Goal: Task Accomplishment & Management: Complete application form

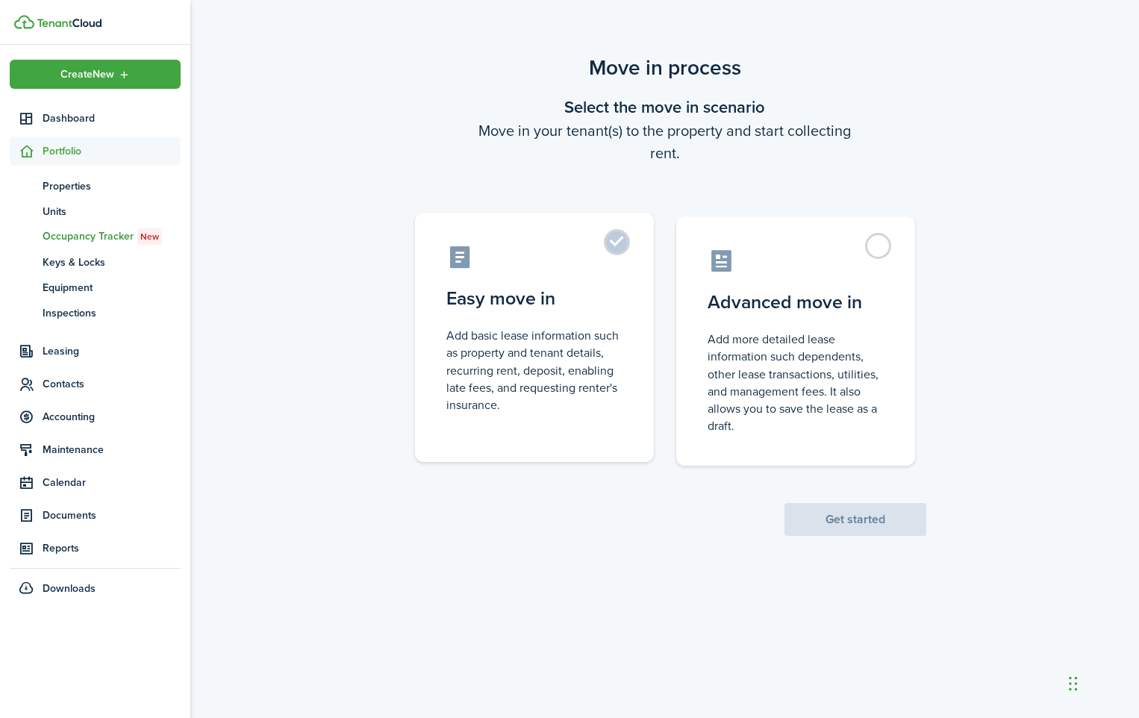
click at [516, 354] on control-radio-card-description "Add basic lease information such as property and tenant details, recurring rent…" at bounding box center [534, 370] width 176 height 87
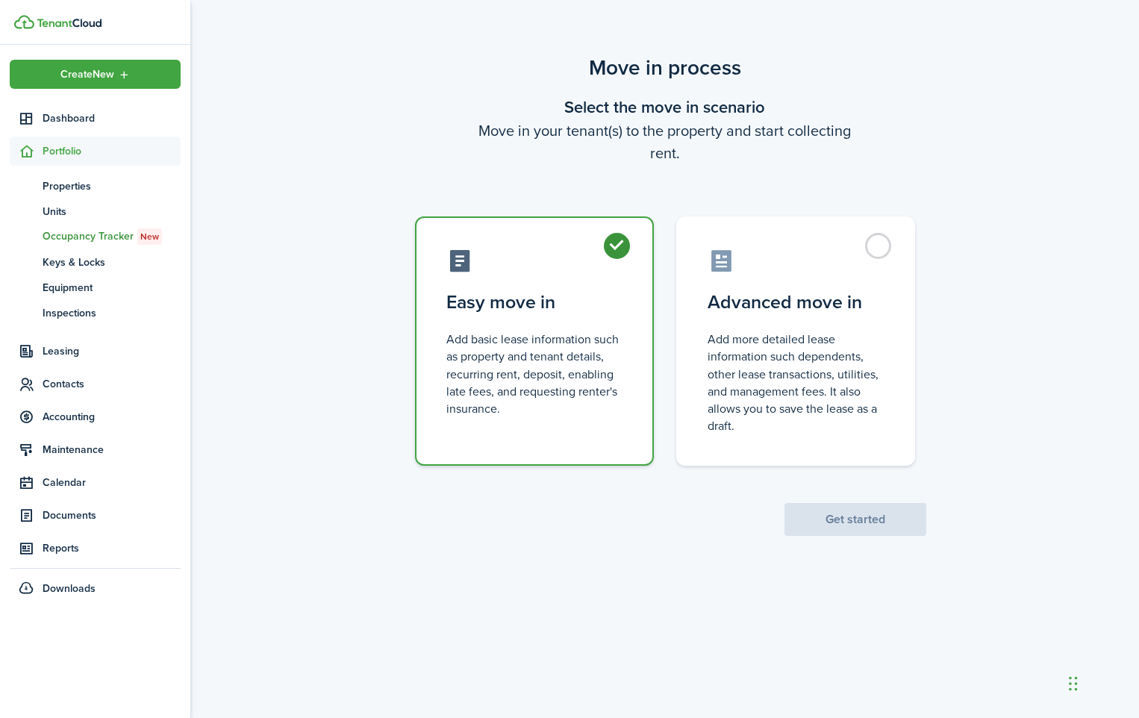
radio input "true"
click at [833, 519] on button "Get started" at bounding box center [856, 519] width 142 height 33
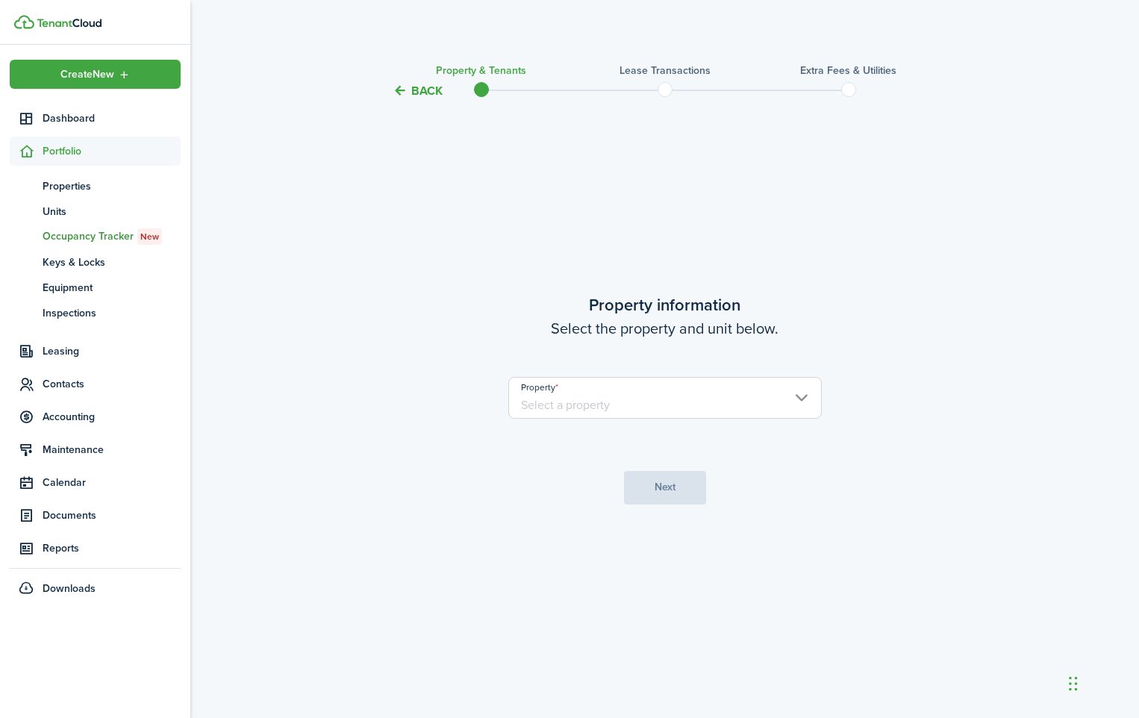
click at [800, 397] on input "Property" at bounding box center [665, 398] width 314 height 42
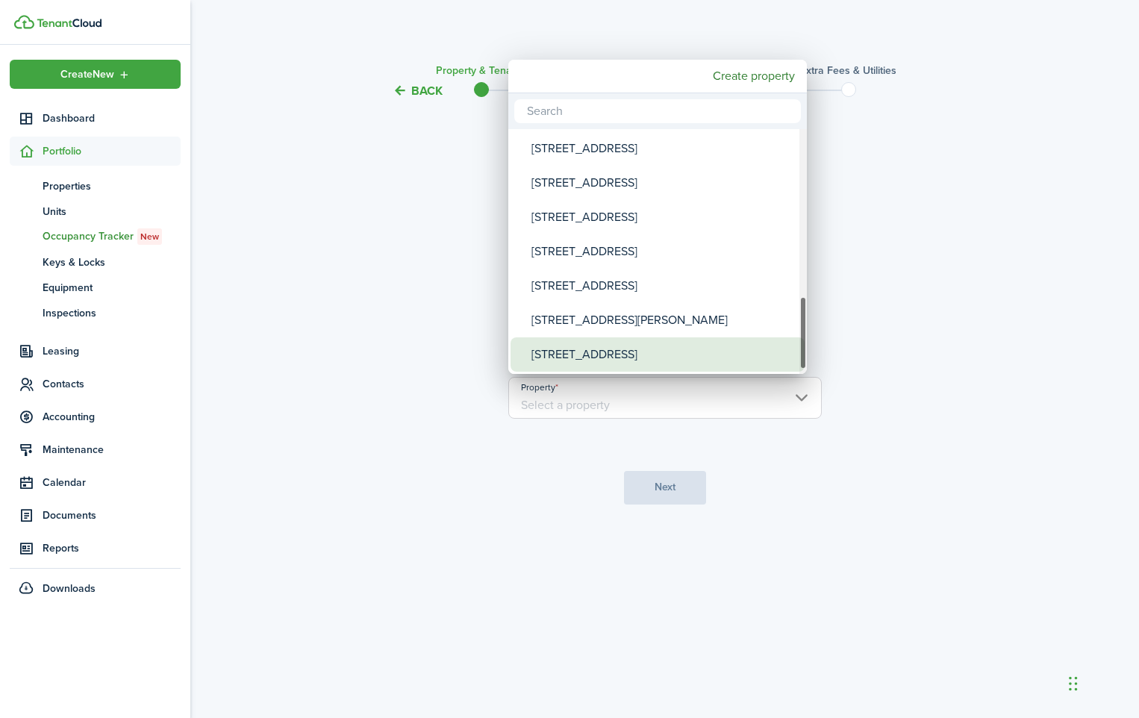
click at [575, 355] on div "[STREET_ADDRESS]" at bounding box center [664, 354] width 264 height 34
type input "[STREET_ADDRESS]"
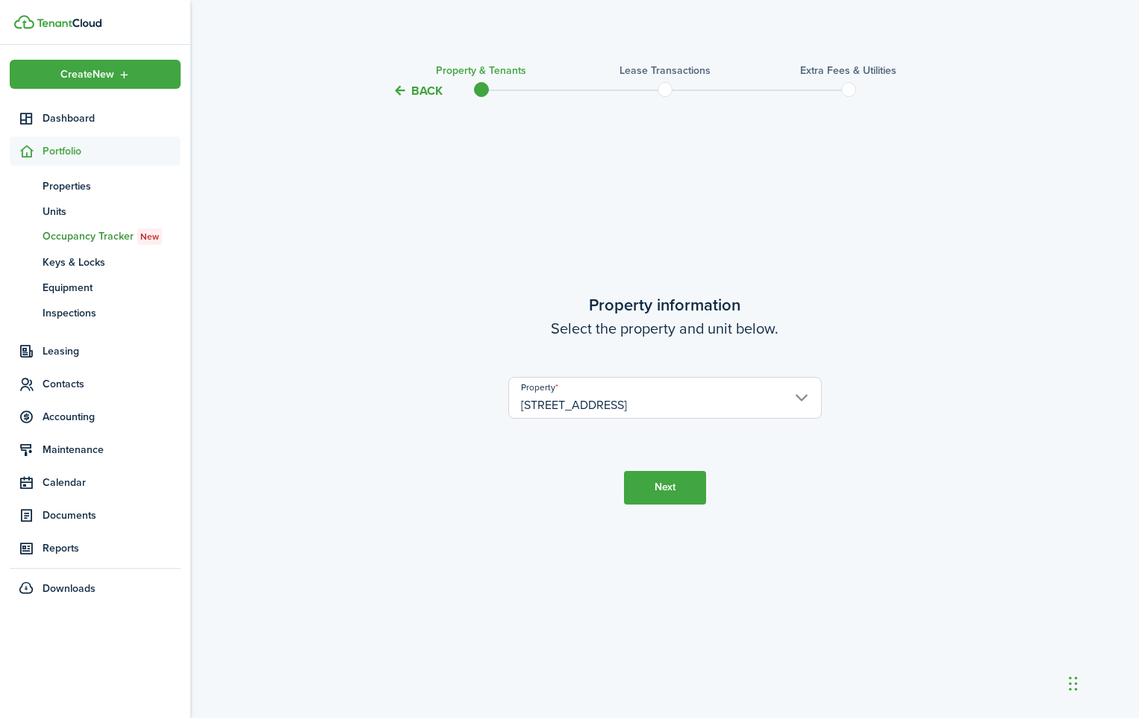
click at [663, 489] on button "Next" at bounding box center [665, 488] width 82 height 34
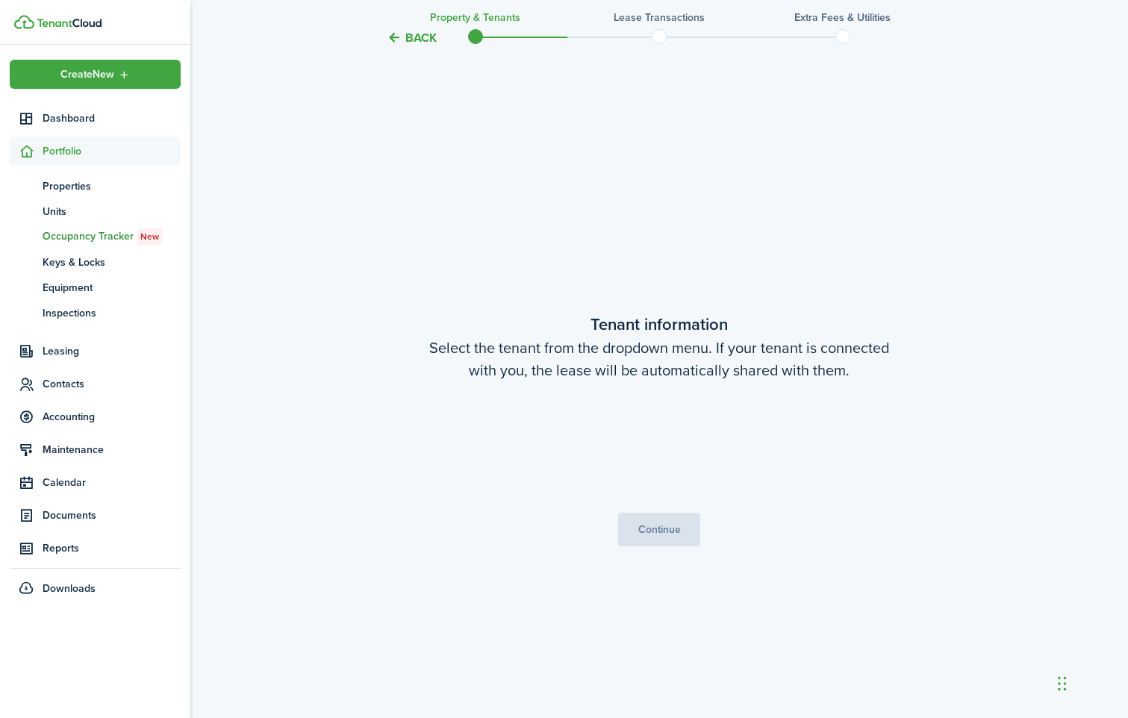
scroll to position [618, 0]
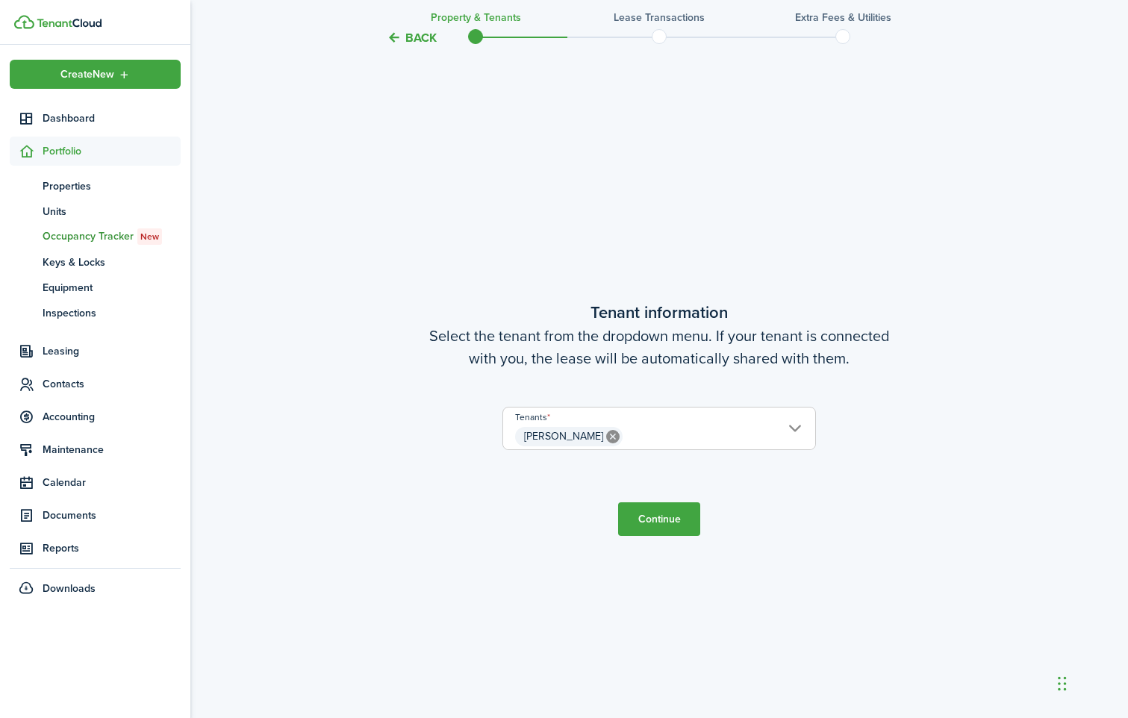
click at [656, 517] on button "Continue" at bounding box center [659, 519] width 82 height 34
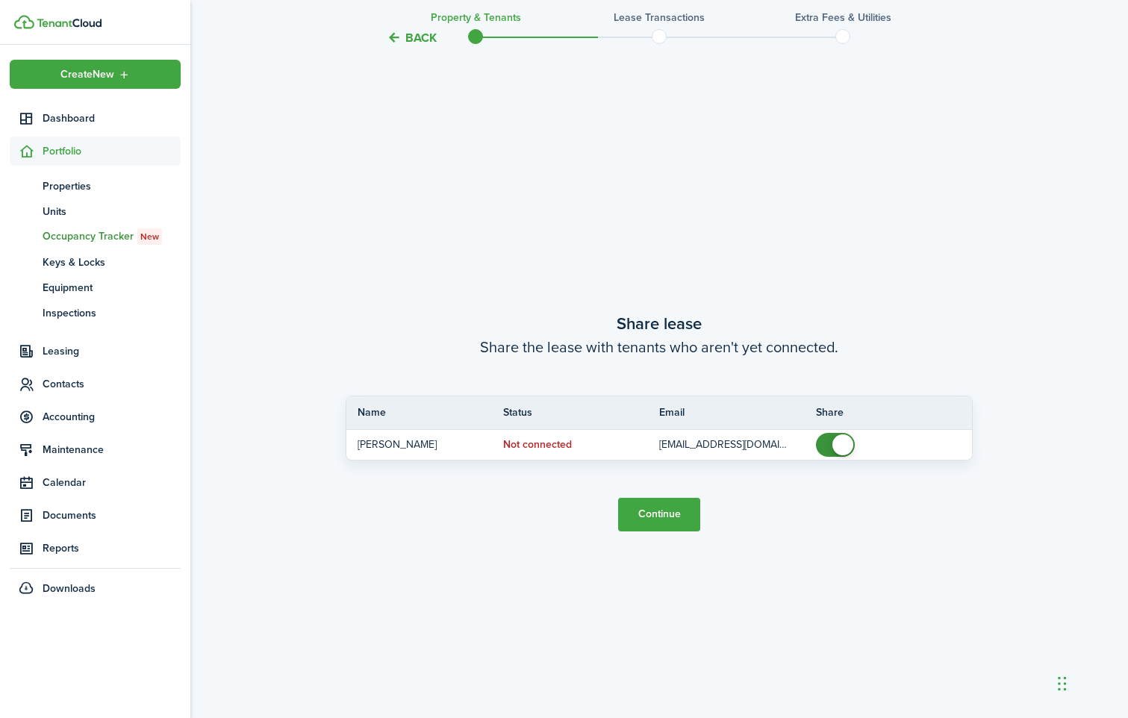
scroll to position [1336, 0]
click at [667, 511] on button "Continue" at bounding box center [659, 512] width 82 height 34
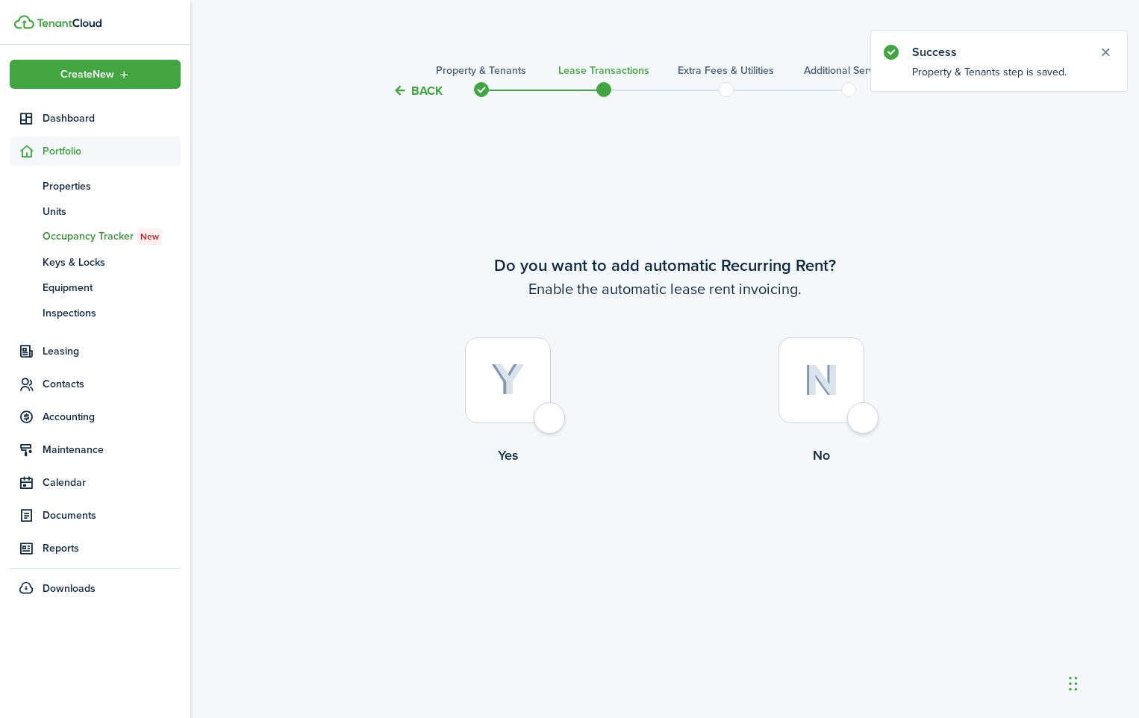
click at [548, 420] on div at bounding box center [508, 380] width 86 height 86
radio input "true"
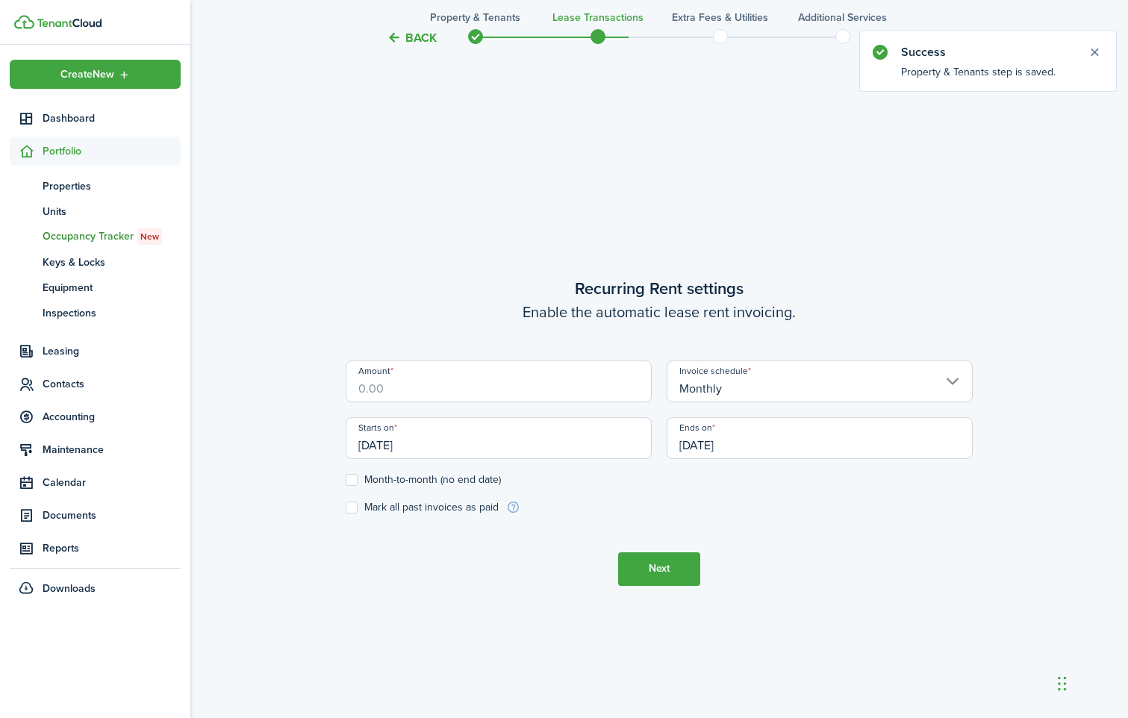
scroll to position [618, 0]
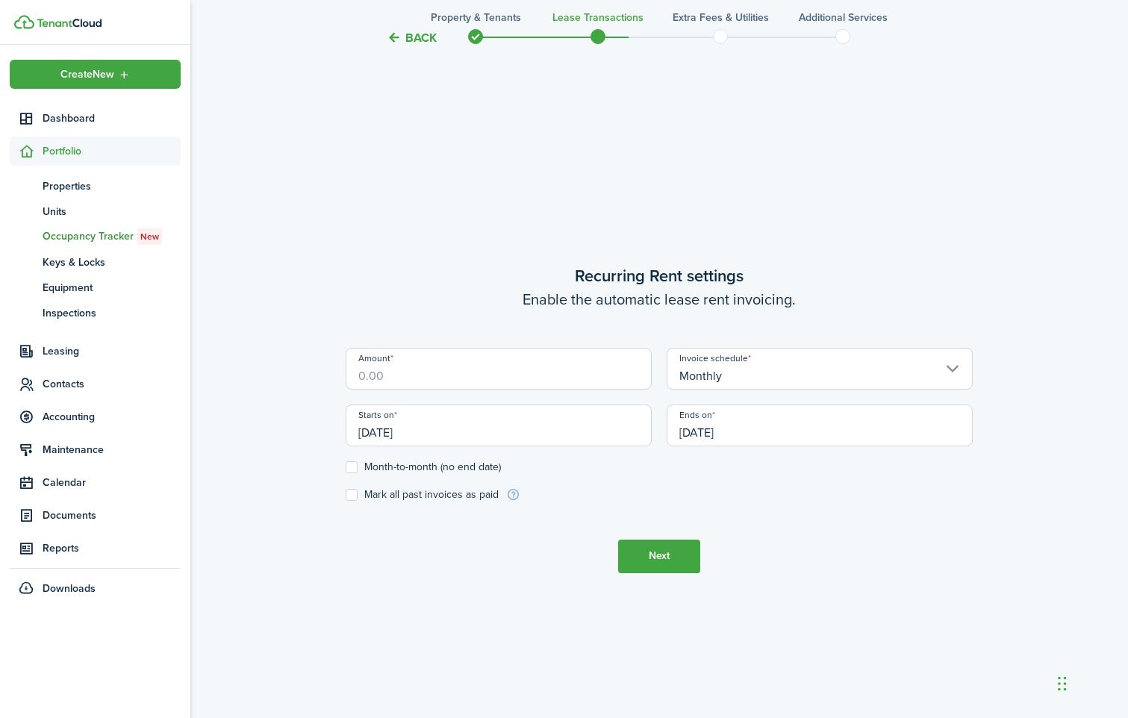
click at [476, 378] on input "Amount" at bounding box center [499, 369] width 306 height 42
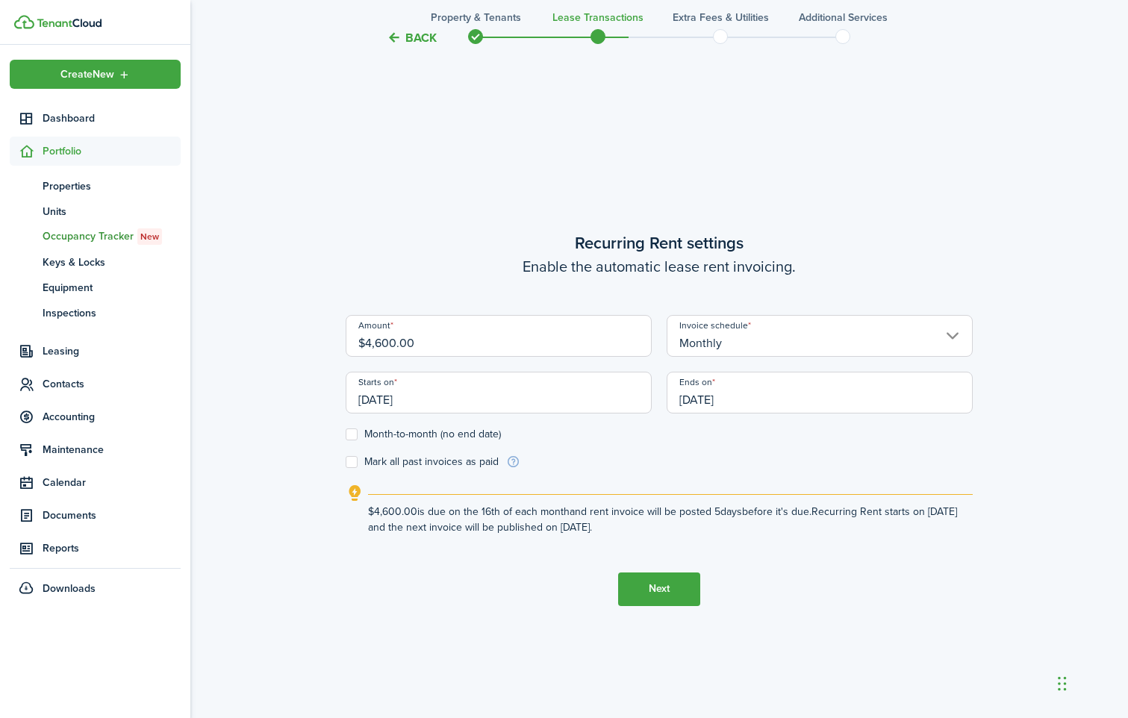
click at [493, 404] on input "[DATE]" at bounding box center [499, 393] width 306 height 42
type input "$4,600.00"
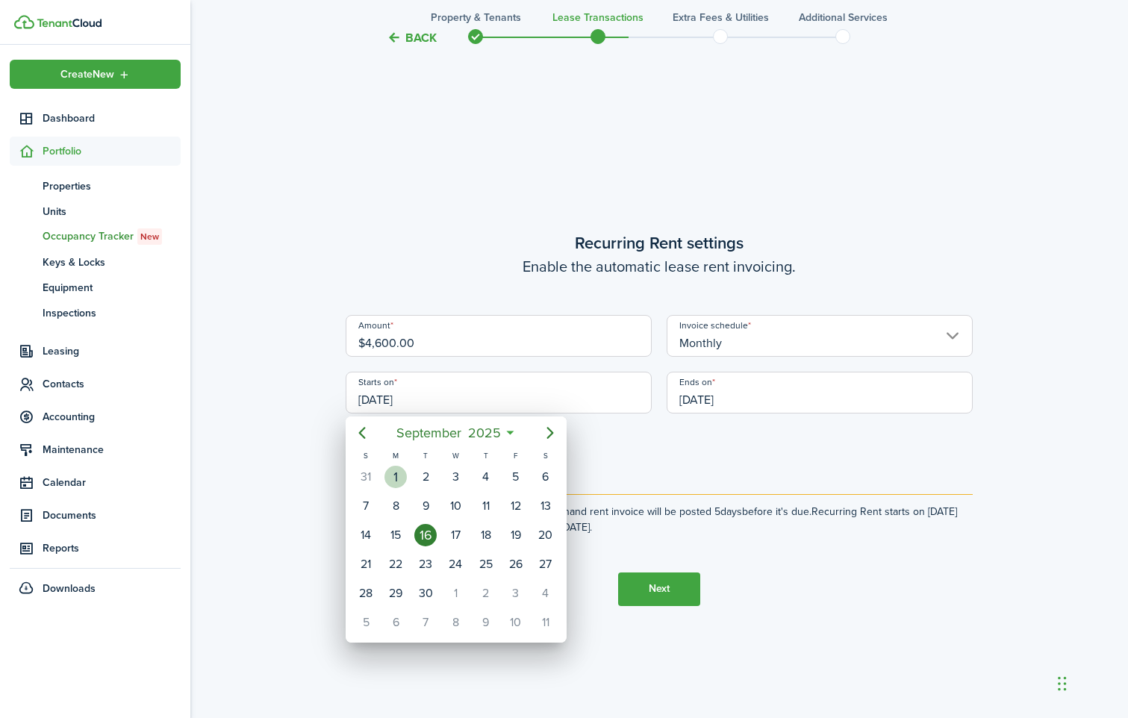
click at [397, 472] on div "1" at bounding box center [396, 477] width 22 height 22
type input "[DATE]"
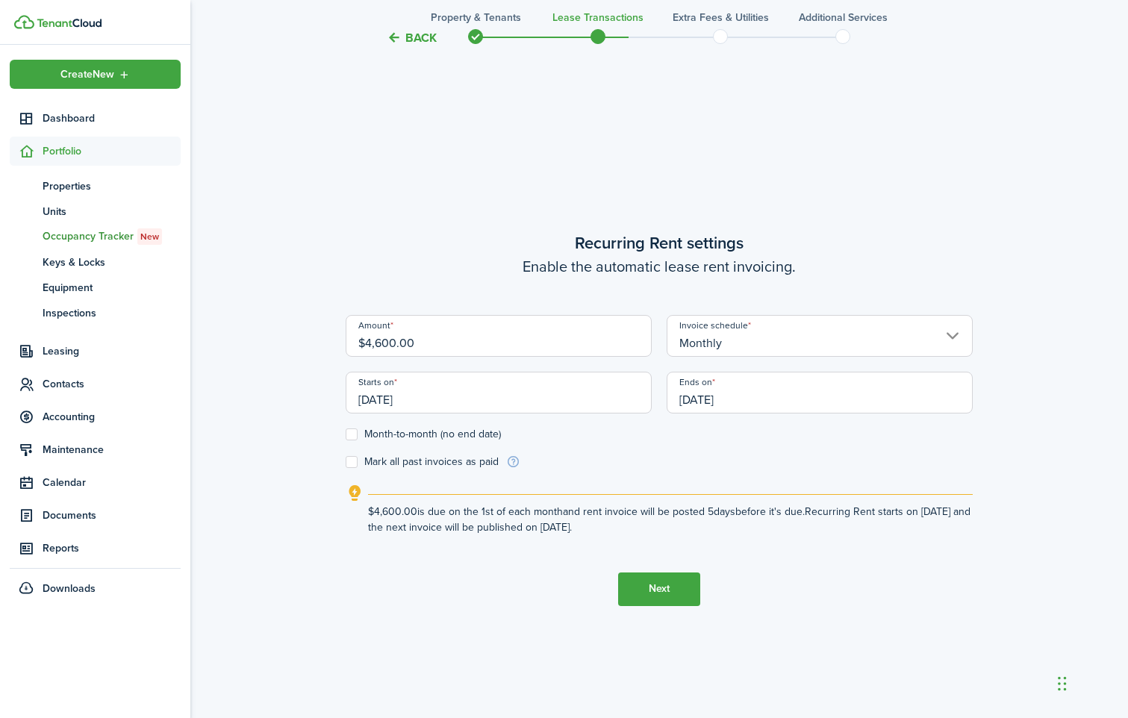
click at [356, 435] on label "Month-to-month (no end date)" at bounding box center [423, 435] width 155 height 12
click at [346, 435] on input "Month-to-month (no end date)" at bounding box center [345, 434] width 1 height 1
checkbox input "true"
click at [659, 588] on button "Next" at bounding box center [659, 590] width 82 height 34
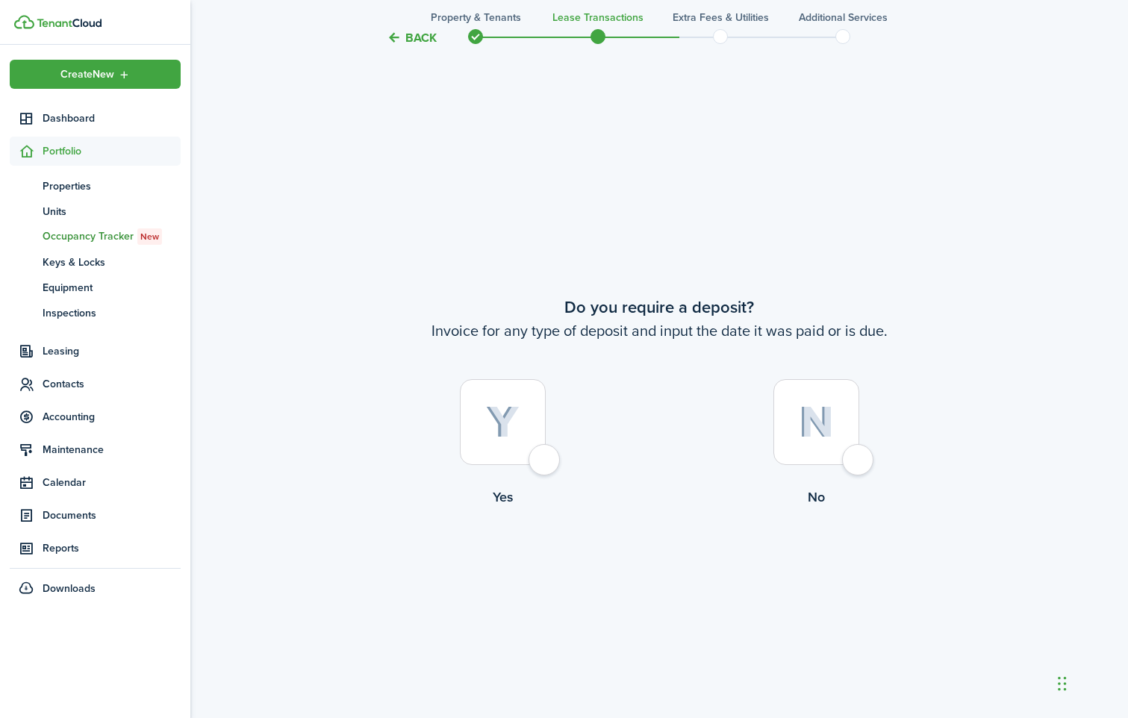
scroll to position [1336, 0]
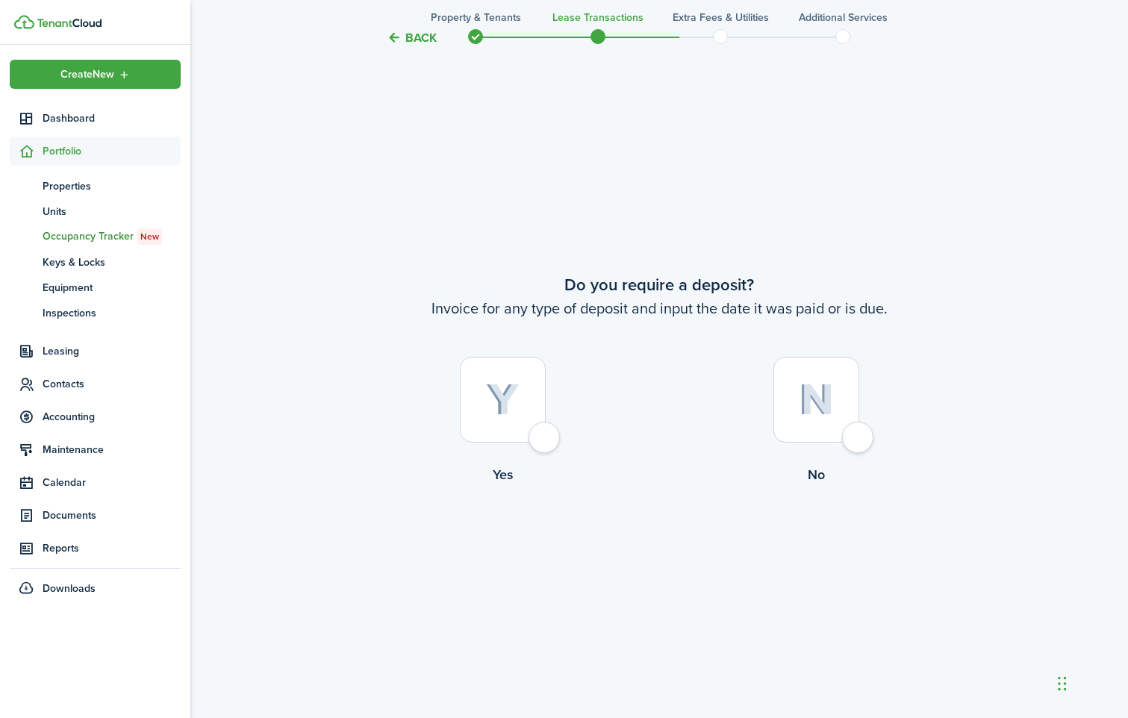
click at [859, 435] on div at bounding box center [817, 400] width 86 height 86
radio input "true"
click at [650, 544] on button "Continue" at bounding box center [659, 547] width 82 height 34
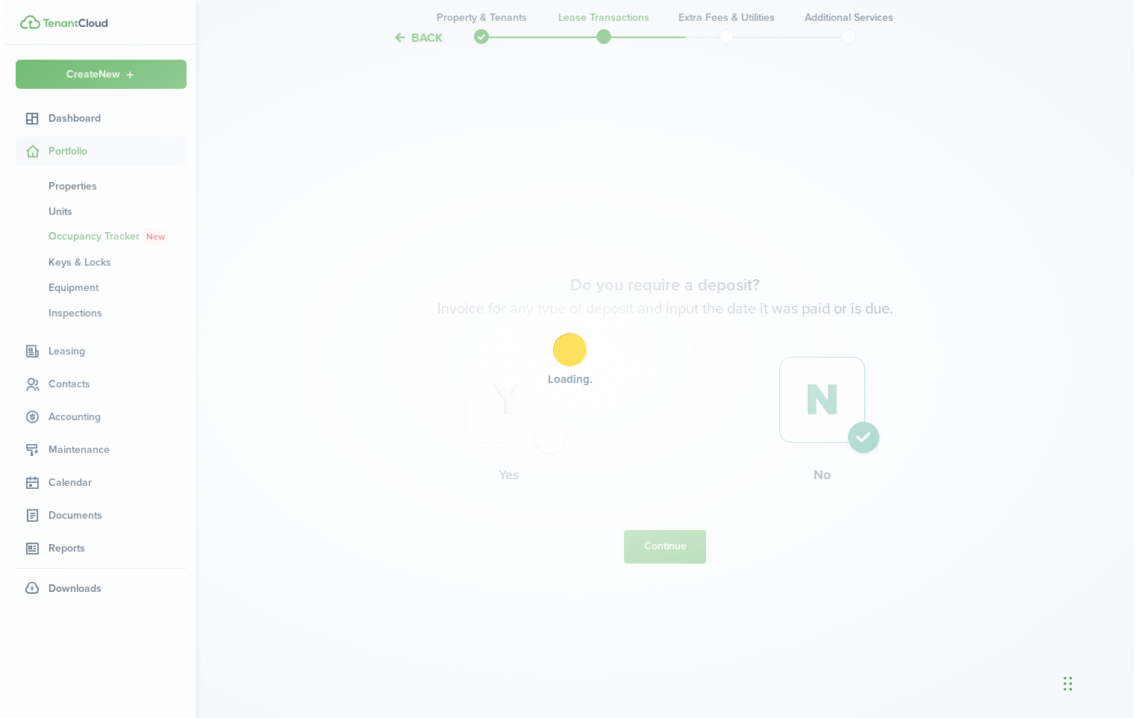
scroll to position [0, 0]
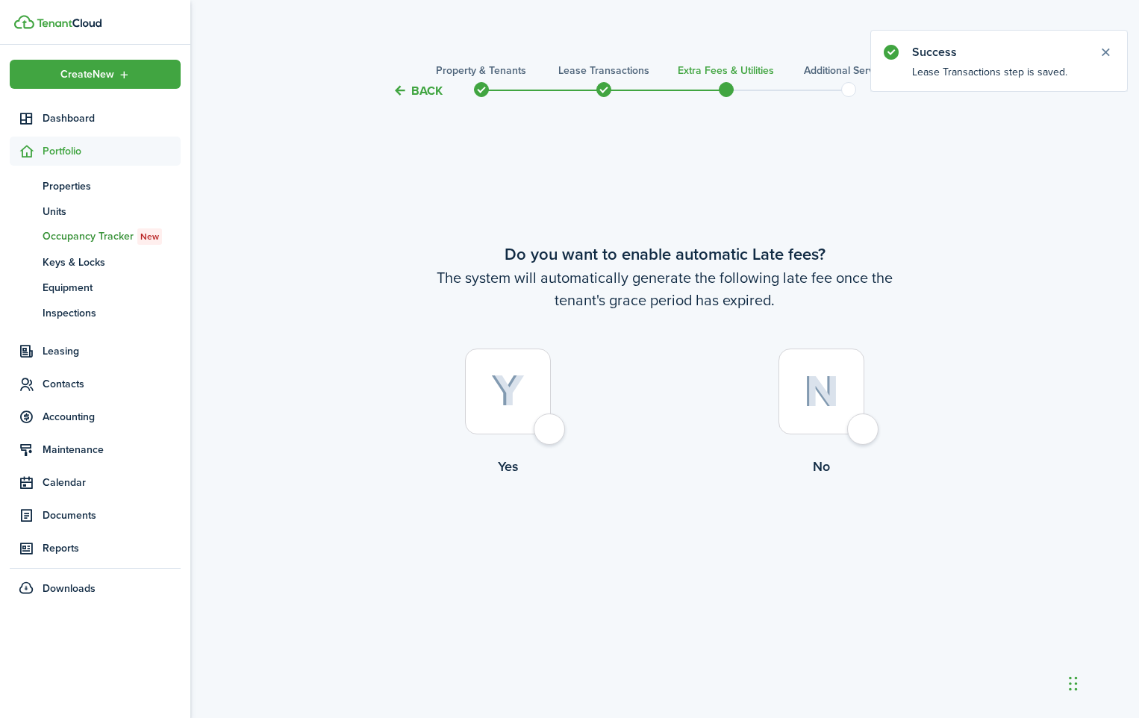
click at [535, 423] on div at bounding box center [508, 392] width 86 height 86
radio input "true"
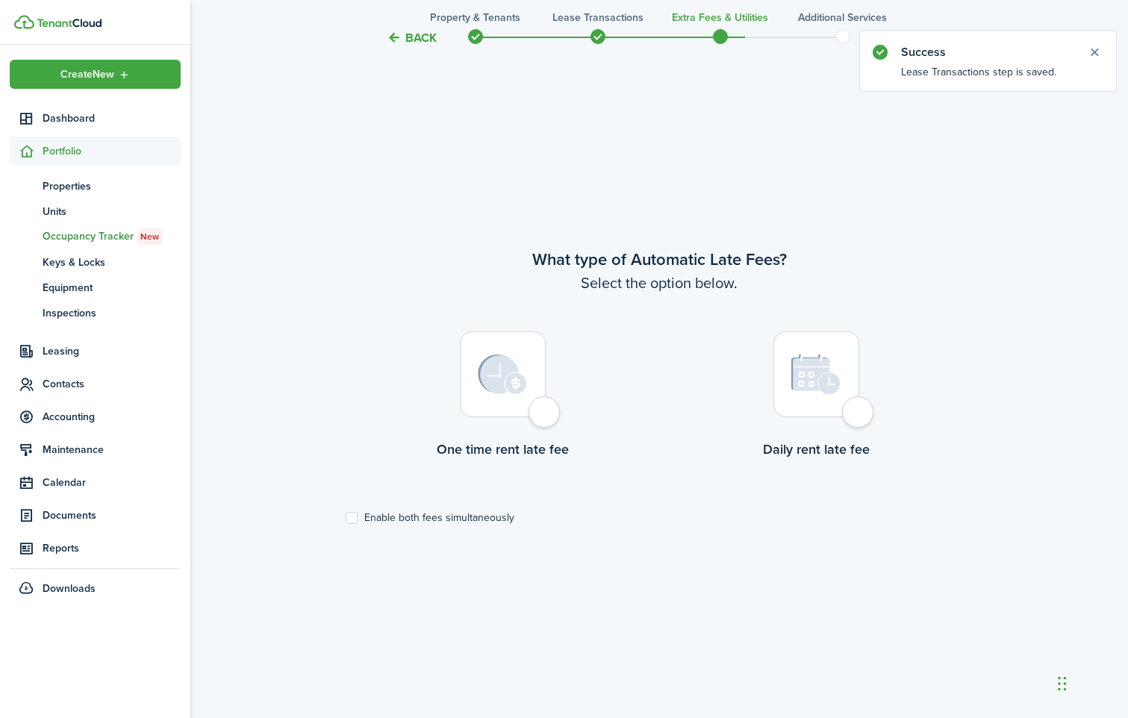
scroll to position [618, 0]
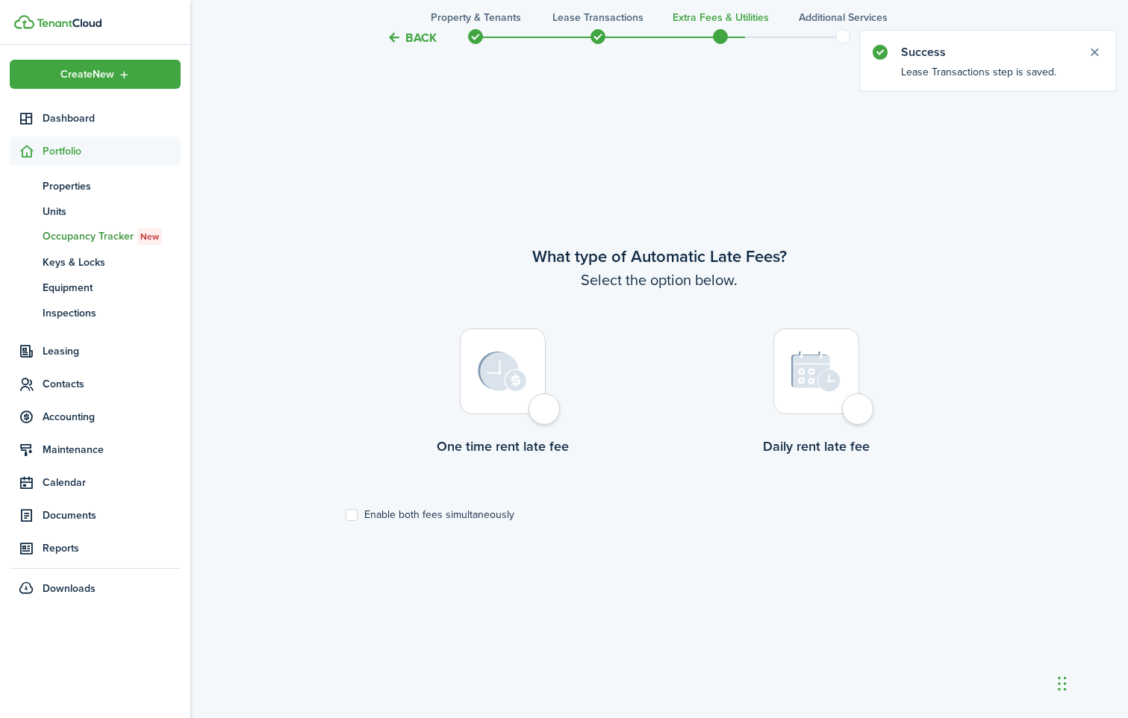
click at [540, 414] on div at bounding box center [503, 372] width 86 height 86
radio input "true"
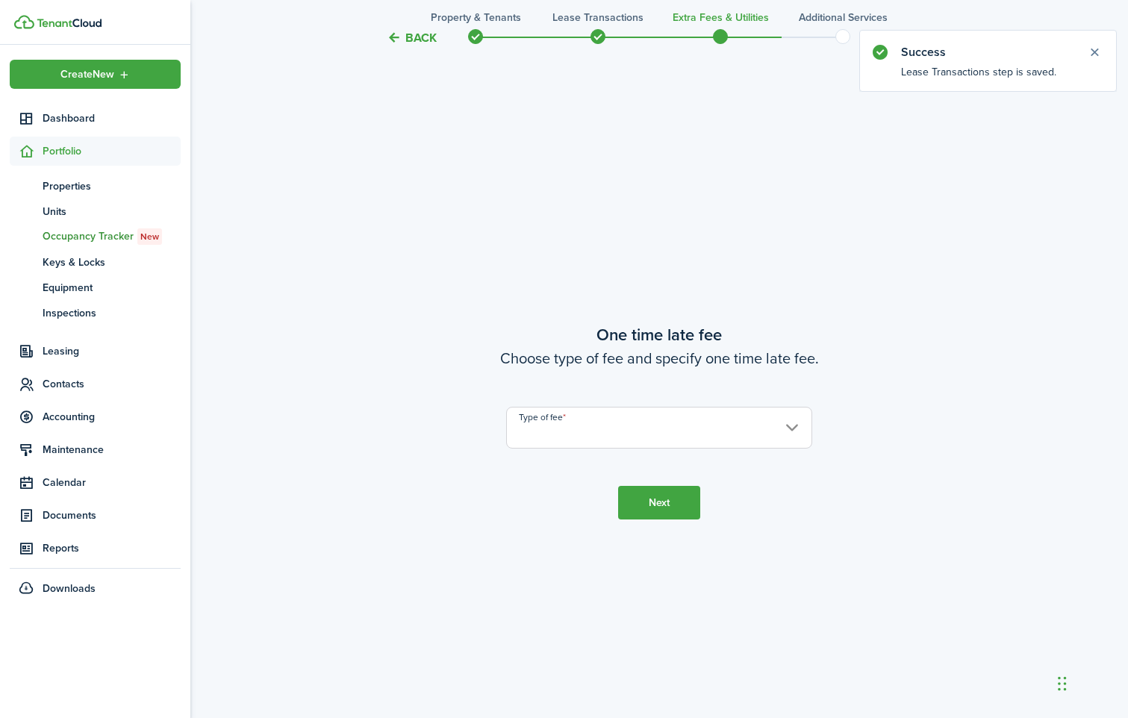
scroll to position [1336, 0]
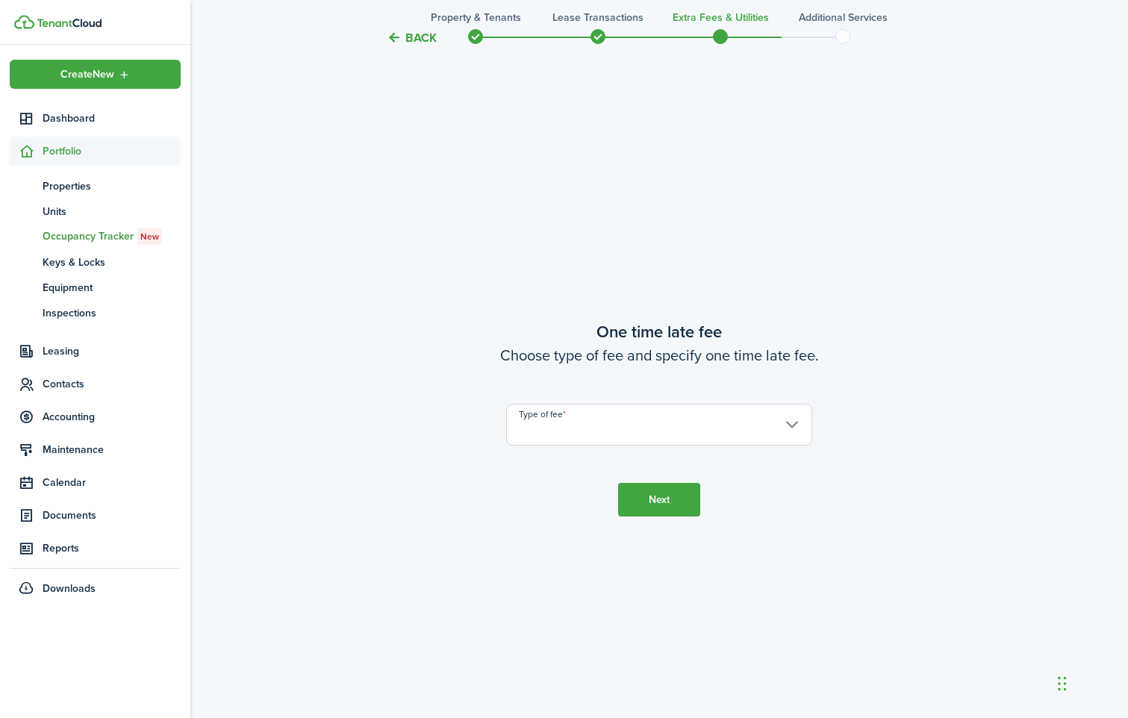
click at [784, 428] on input "Type of fee" at bounding box center [659, 425] width 306 height 42
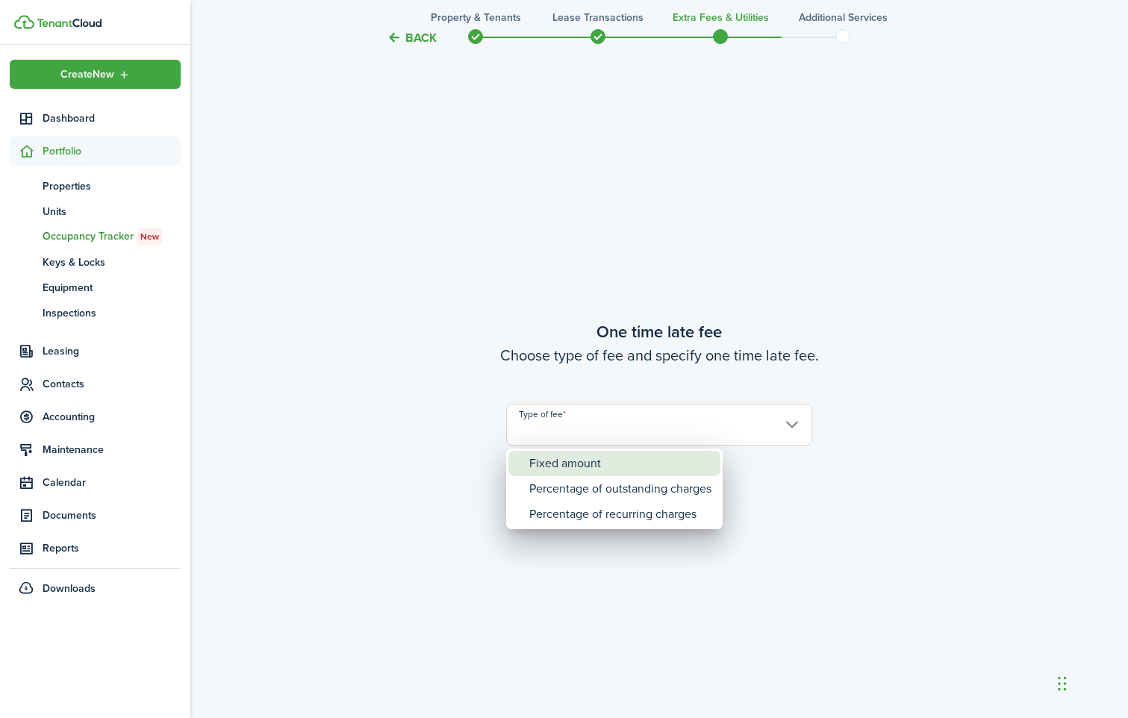
click at [567, 464] on div "Fixed amount" at bounding box center [620, 463] width 182 height 25
type input "Fixed amount"
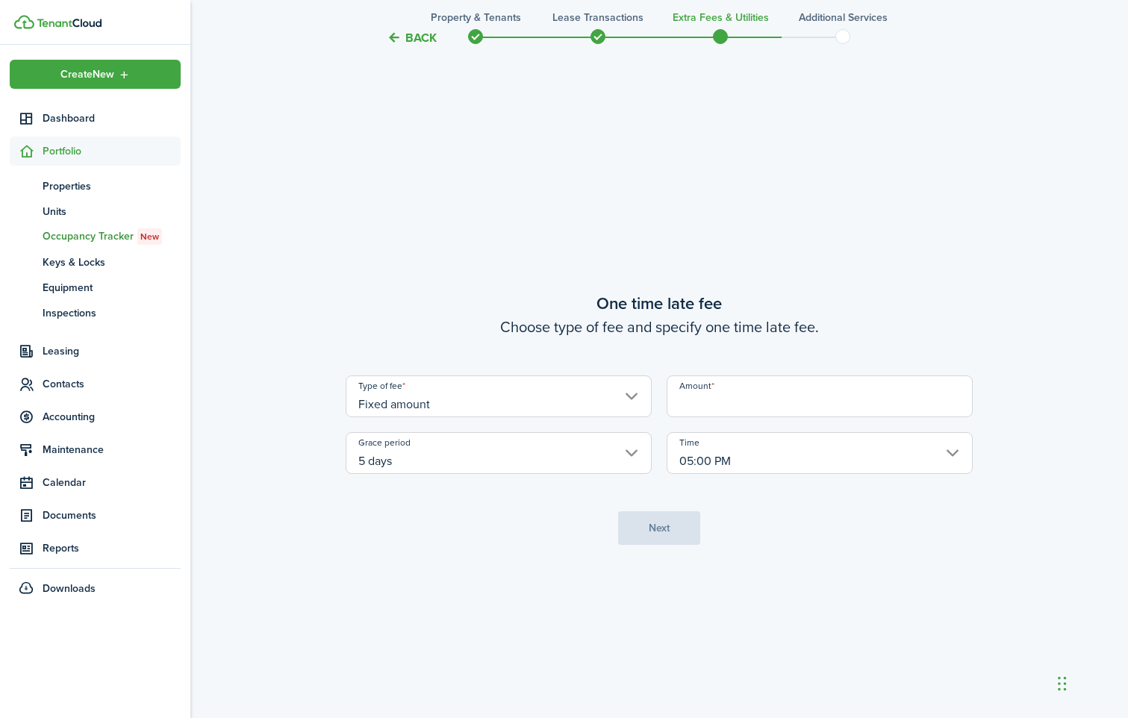
click at [708, 405] on input "Amount" at bounding box center [820, 397] width 306 height 42
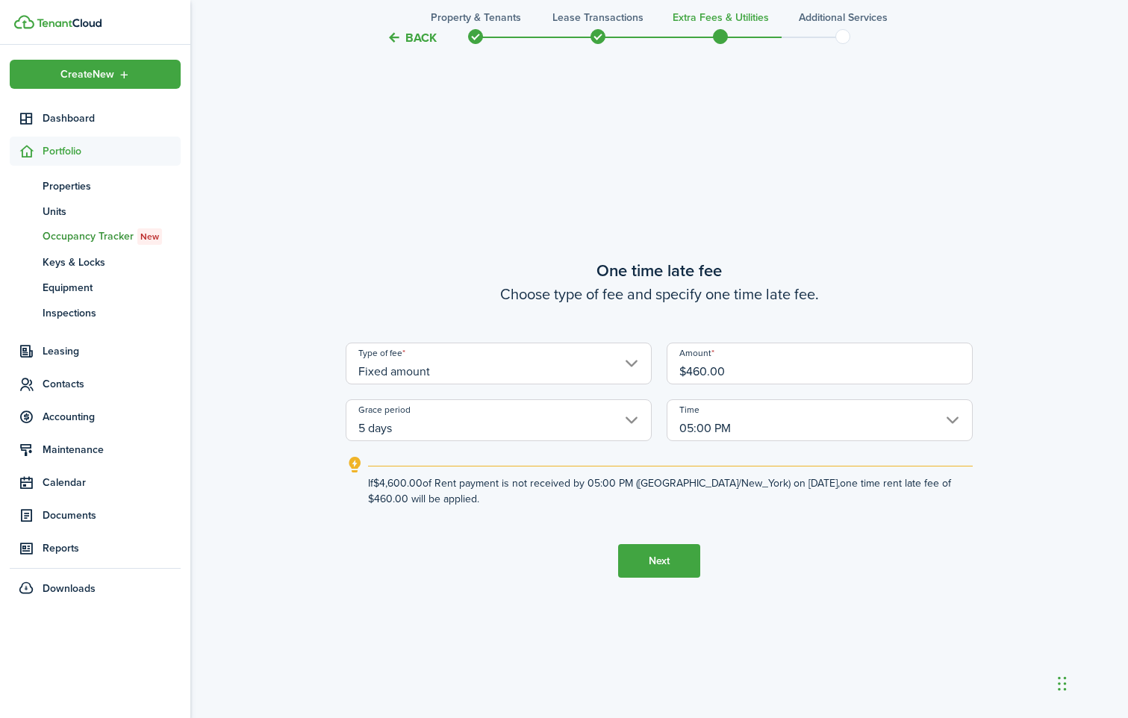
type input "$460.00"
click at [662, 562] on button "Next" at bounding box center [659, 561] width 82 height 34
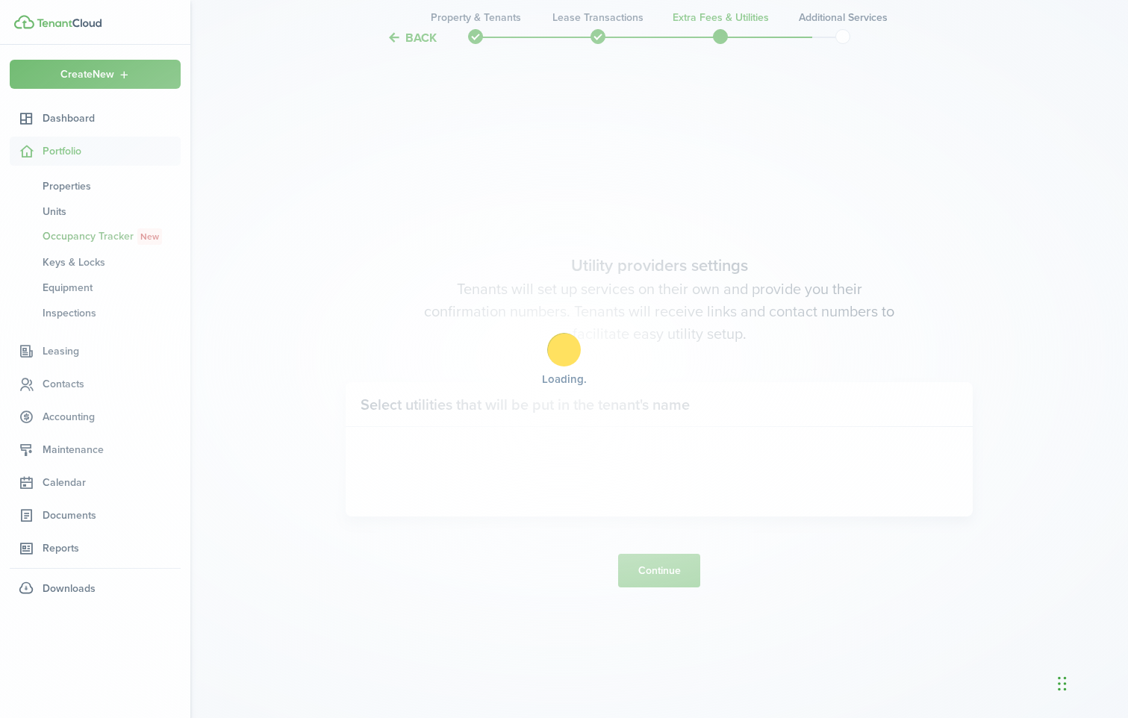
scroll to position [2055, 0]
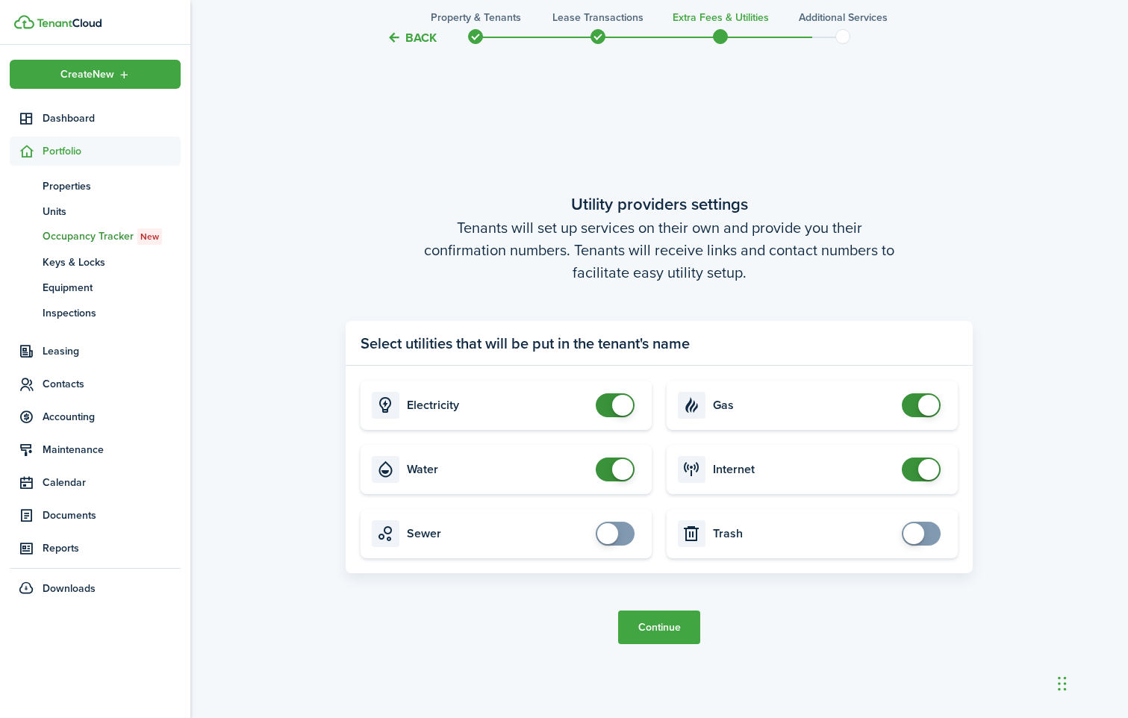
checkbox input "true"
click at [615, 540] on span at bounding box center [607, 533] width 21 height 21
checkbox input "true"
click at [921, 539] on span at bounding box center [913, 533] width 21 height 21
click at [653, 627] on button "Continue" at bounding box center [659, 628] width 82 height 34
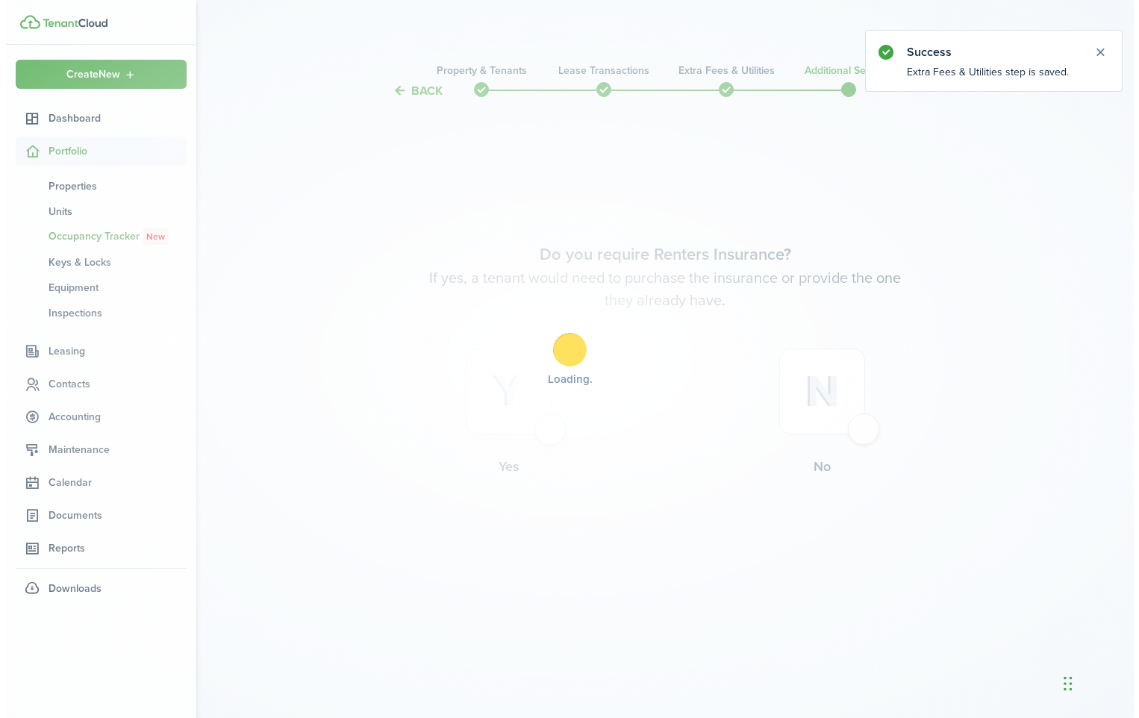
scroll to position [0, 0]
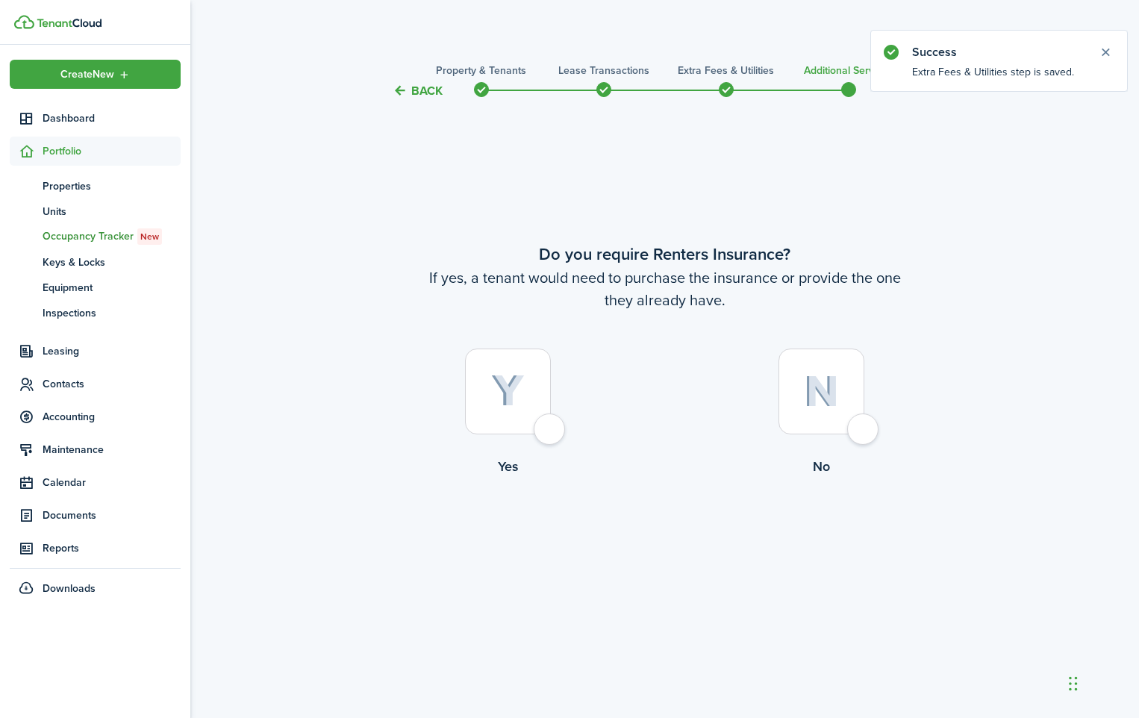
click at [551, 432] on div at bounding box center [508, 392] width 86 height 86
radio input "true"
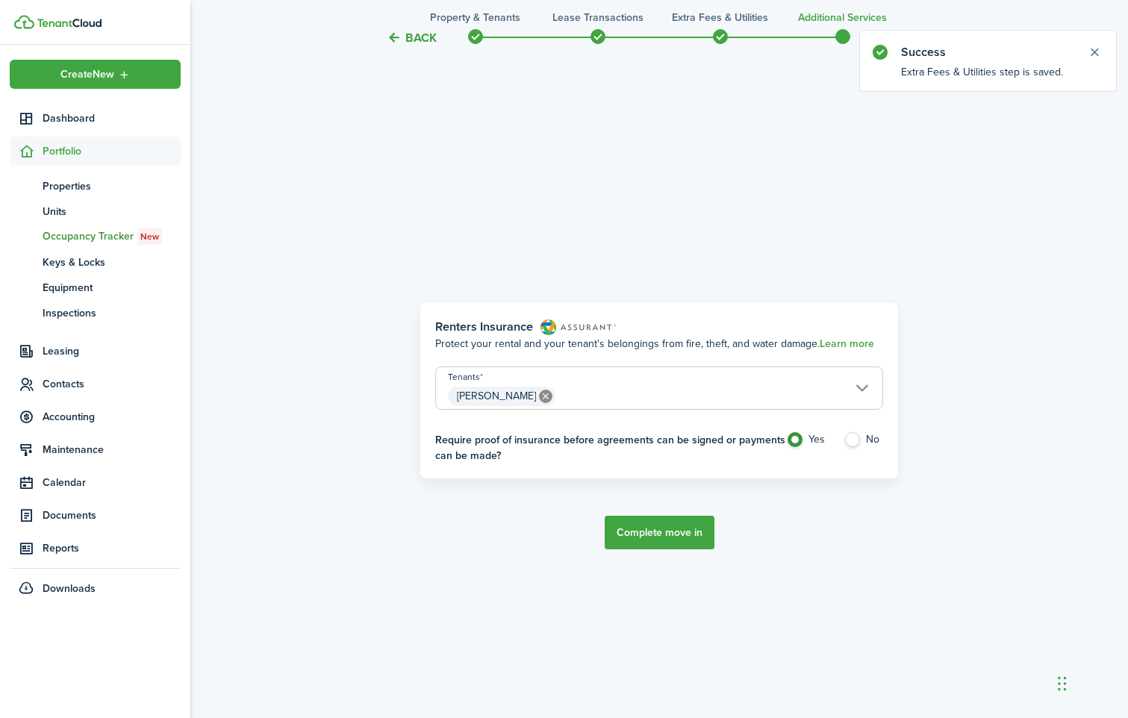
scroll to position [618, 0]
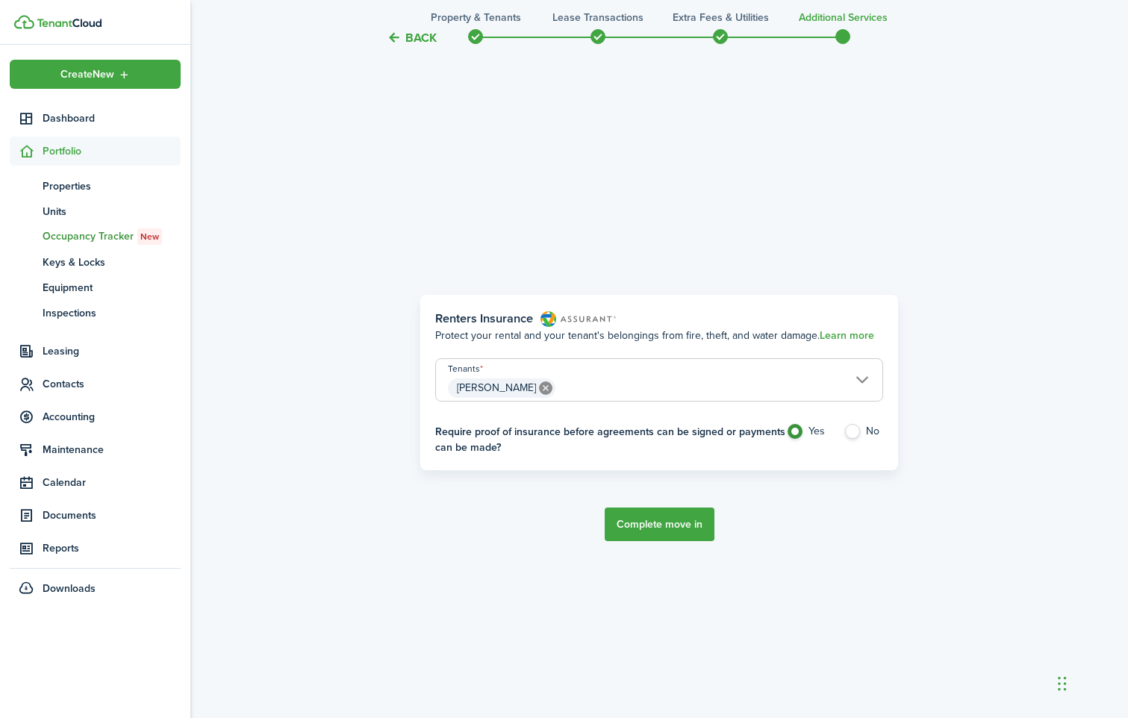
click at [851, 432] on label "No" at bounding box center [864, 435] width 40 height 22
radio input "false"
radio input "true"
click at [647, 523] on button "Complete move in" at bounding box center [660, 525] width 110 height 34
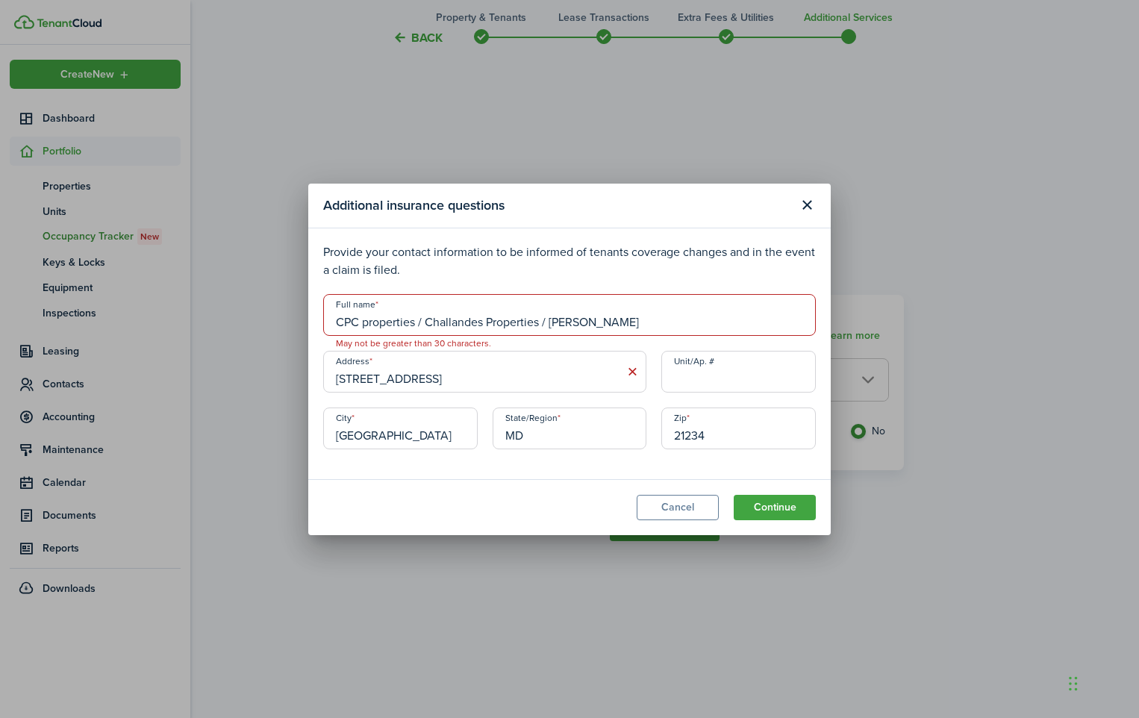
click at [657, 320] on input "CPC properties / Challandes Properties / [PERSON_NAME]" at bounding box center [569, 315] width 493 height 42
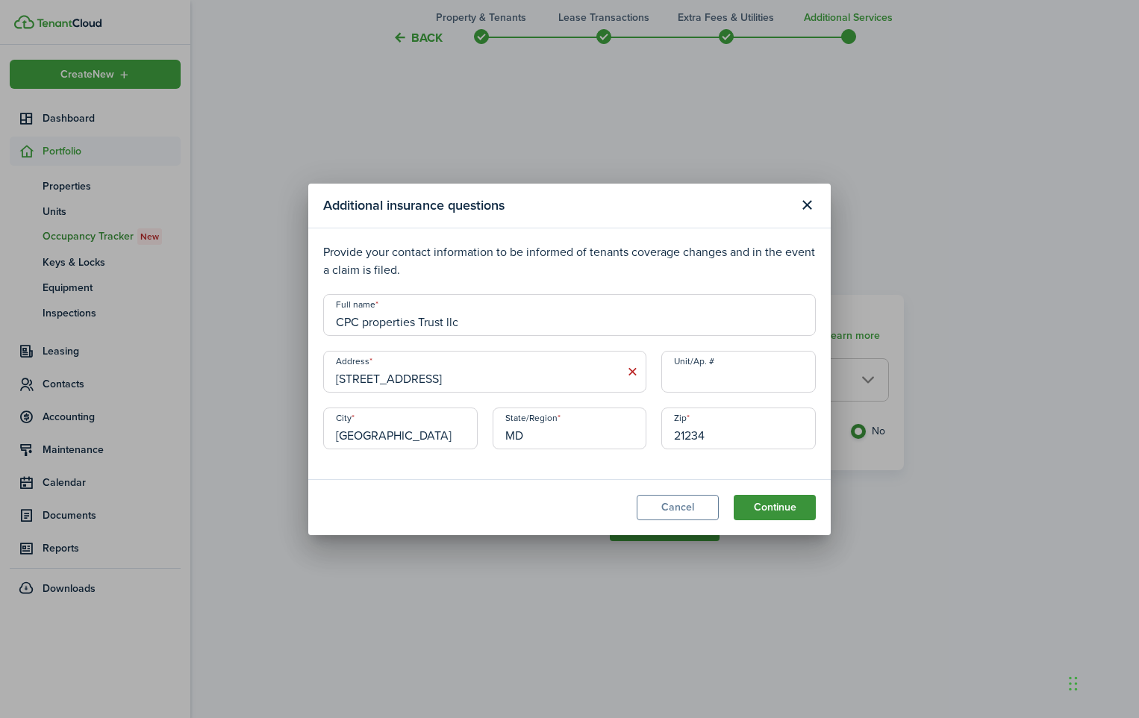
type input "CPC properties Trust llc"
click at [760, 507] on button "Continue" at bounding box center [775, 507] width 82 height 25
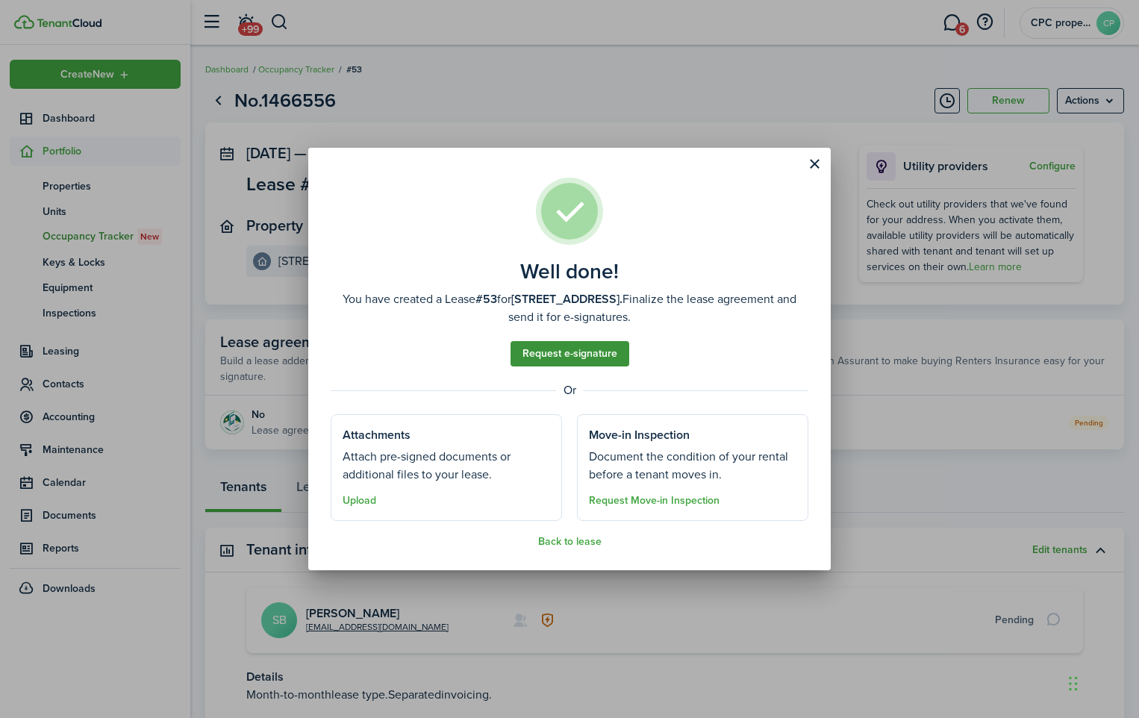
click at [580, 352] on link "Request e-signature" at bounding box center [570, 353] width 119 height 25
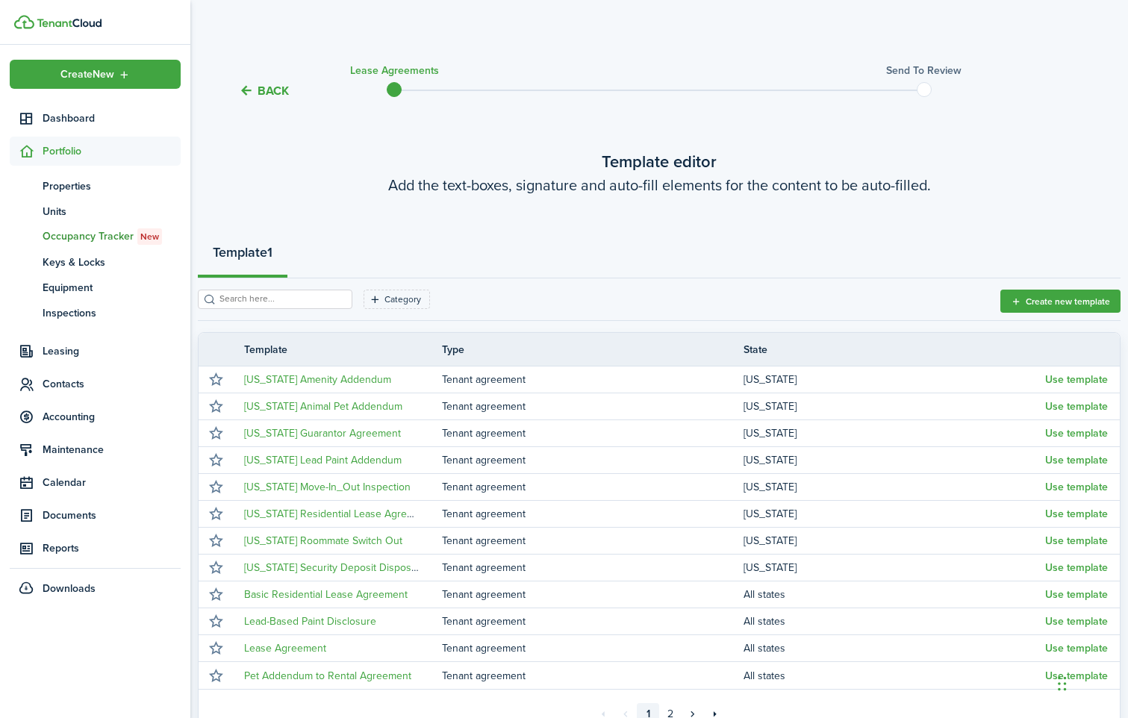
click at [261, 84] on button "Back" at bounding box center [264, 91] width 50 height 16
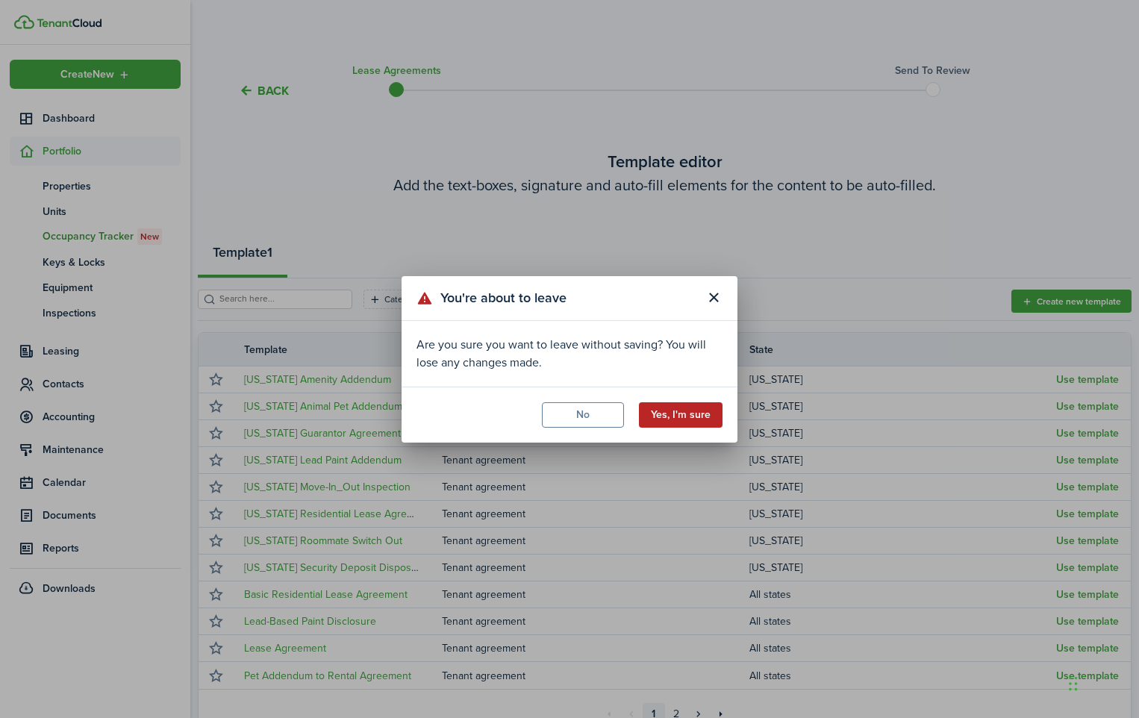
click at [682, 420] on button "Yes, I'm sure" at bounding box center [681, 414] width 84 height 25
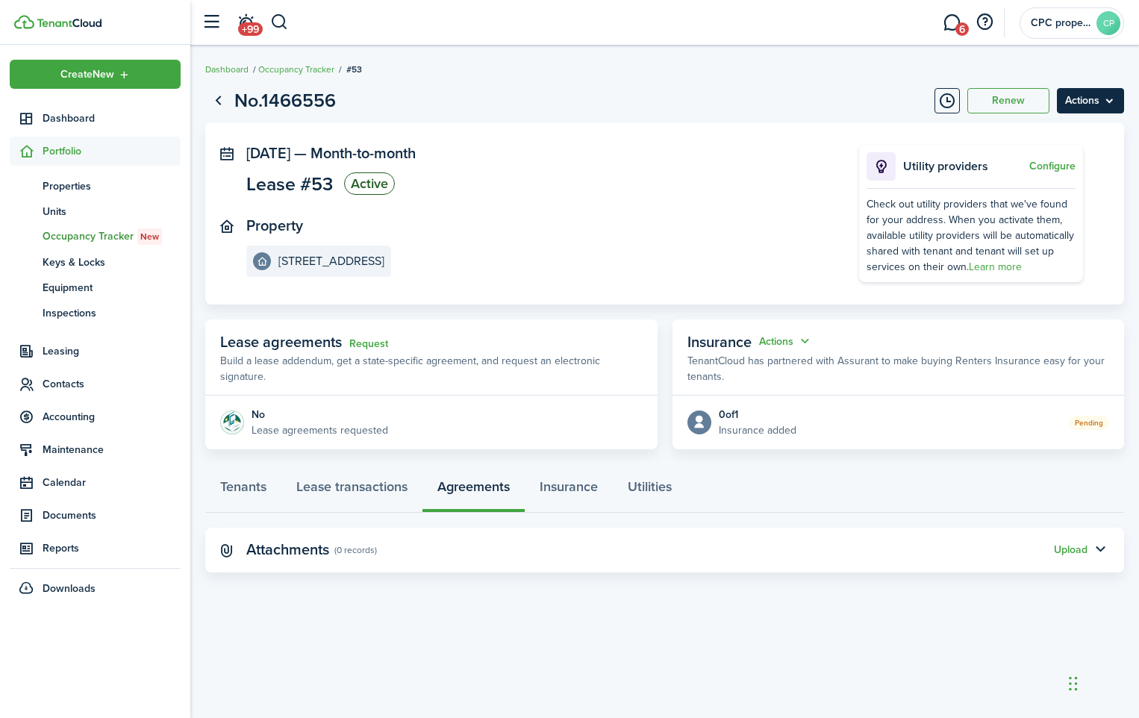
click at [1098, 99] on menu-btn "Actions" at bounding box center [1090, 100] width 67 height 25
click at [804, 99] on page-view-header "No.1466556 Renew Actions" at bounding box center [664, 101] width 919 height 28
click at [778, 337] on button "Actions" at bounding box center [786, 341] width 54 height 17
click at [701, 367] on button "Edit" at bounding box center [749, 371] width 131 height 26
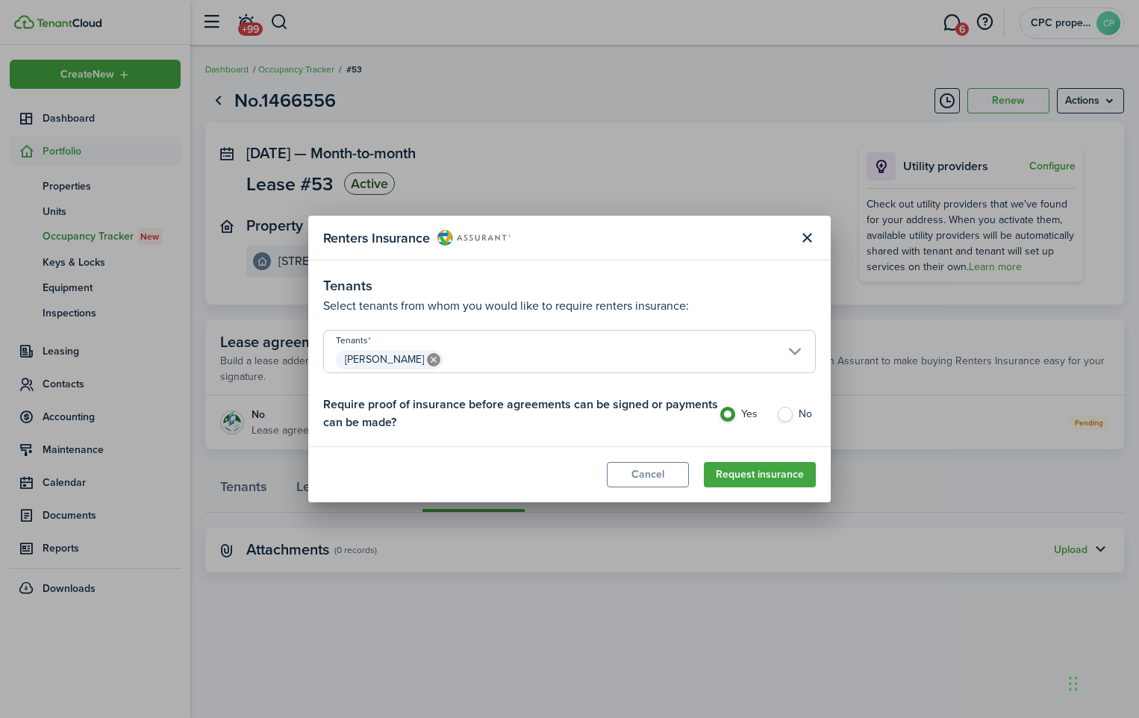
click at [787, 416] on label "No" at bounding box center [797, 418] width 40 height 22
radio input "false"
radio input "true"
click at [809, 234] on button "Close modal" at bounding box center [806, 237] width 25 height 25
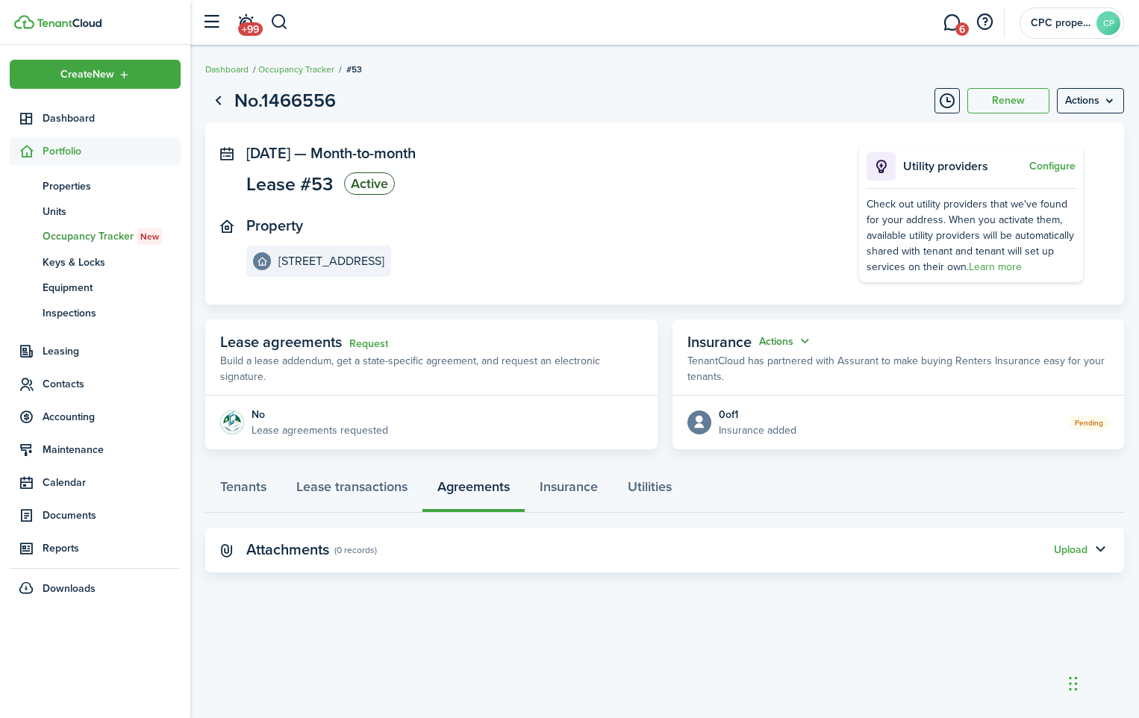
click at [782, 345] on button "Actions" at bounding box center [786, 341] width 54 height 17
click at [697, 390] on button "Cancel" at bounding box center [749, 396] width 131 height 25
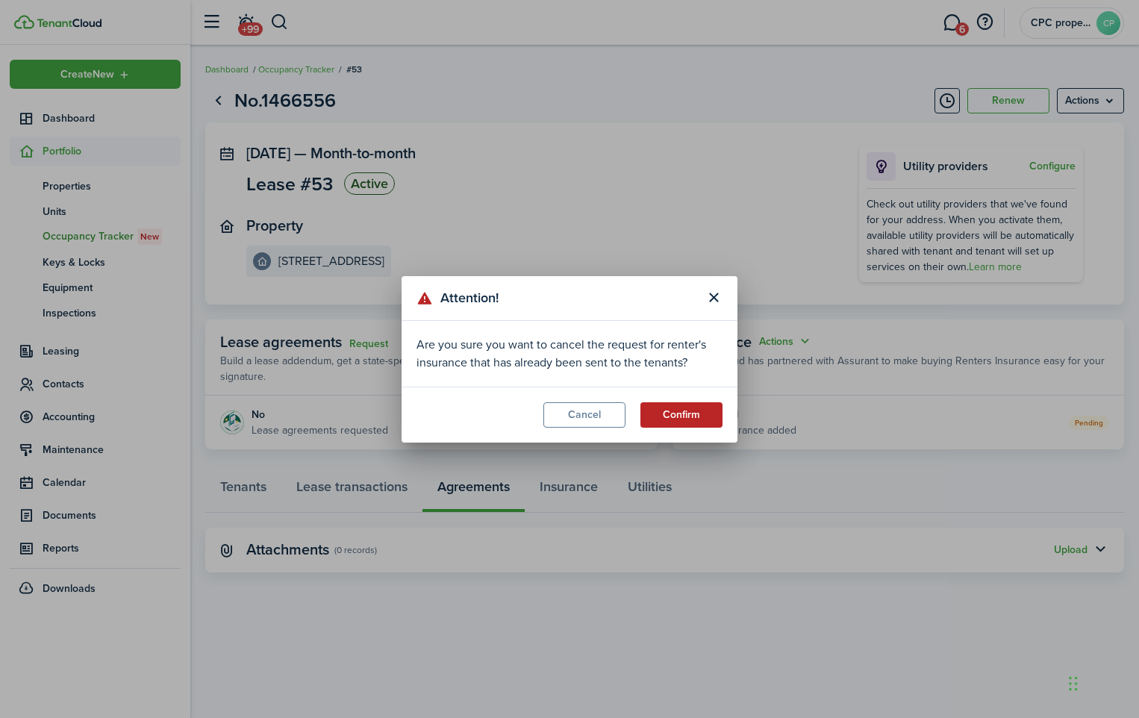
click at [692, 412] on button "Confirm" at bounding box center [682, 414] width 82 height 25
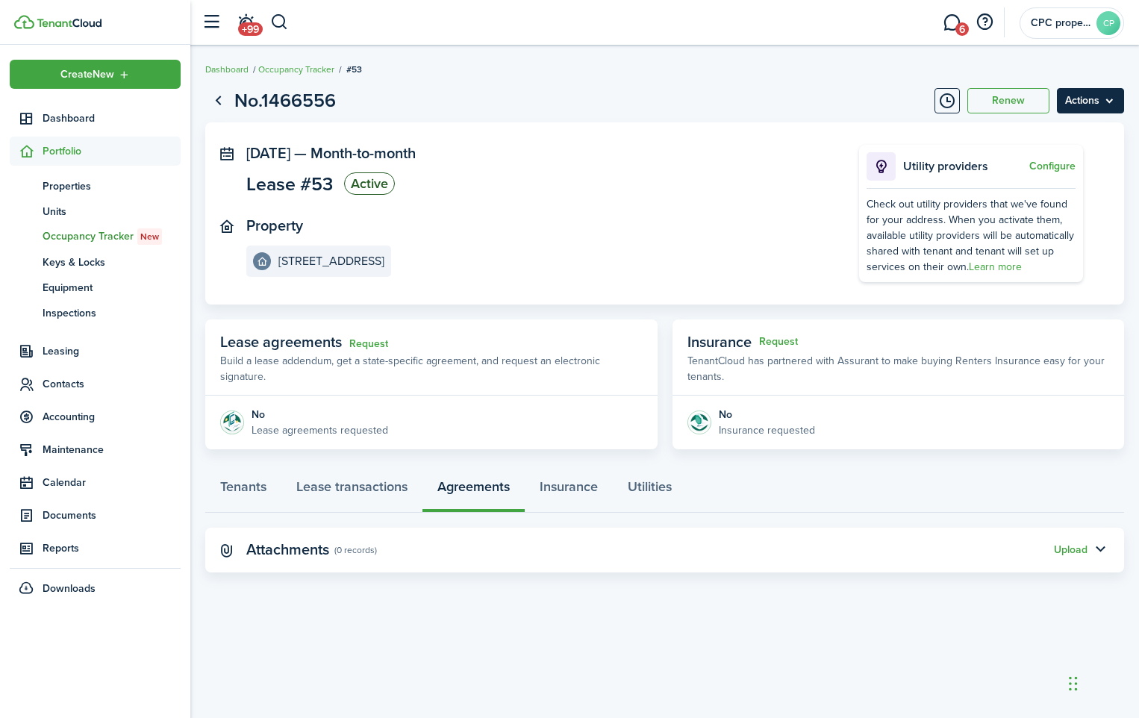
click at [1091, 99] on menu-btn "Actions" at bounding box center [1090, 100] width 67 height 25
click at [608, 264] on panel-main-section "Property [STREET_ADDRESS]" at bounding box center [530, 247] width 568 height 60
click at [63, 153] on span "Portfolio" at bounding box center [112, 151] width 138 height 16
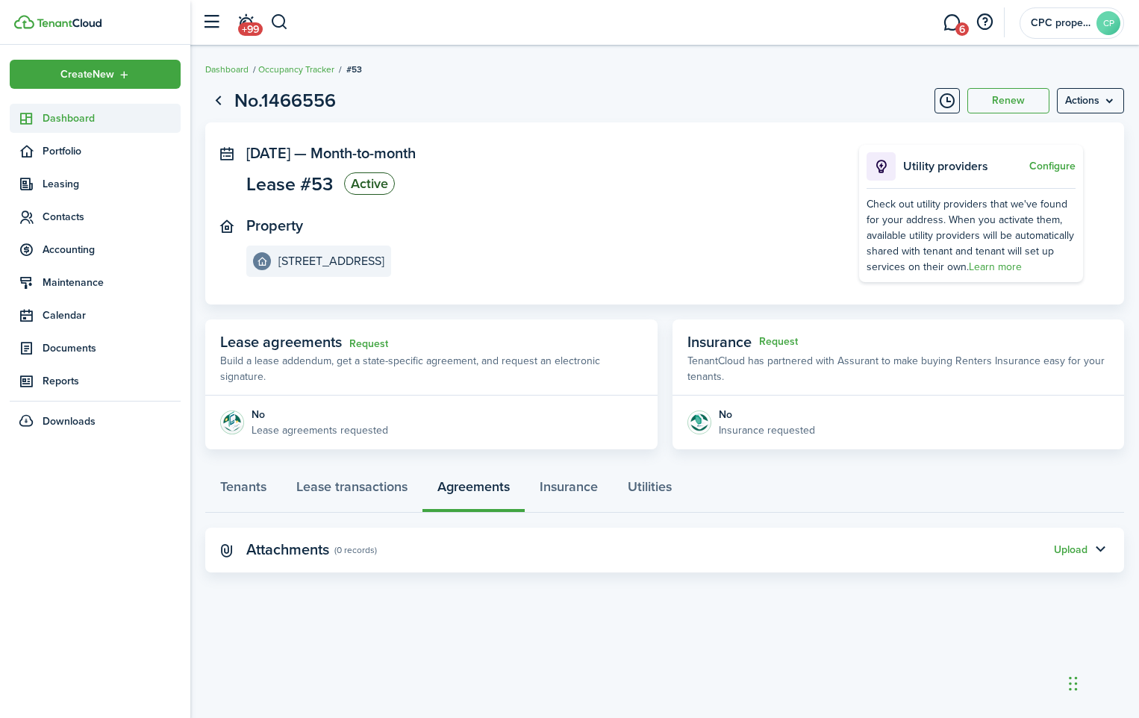
click at [66, 119] on span "Dashboard" at bounding box center [112, 119] width 138 height 16
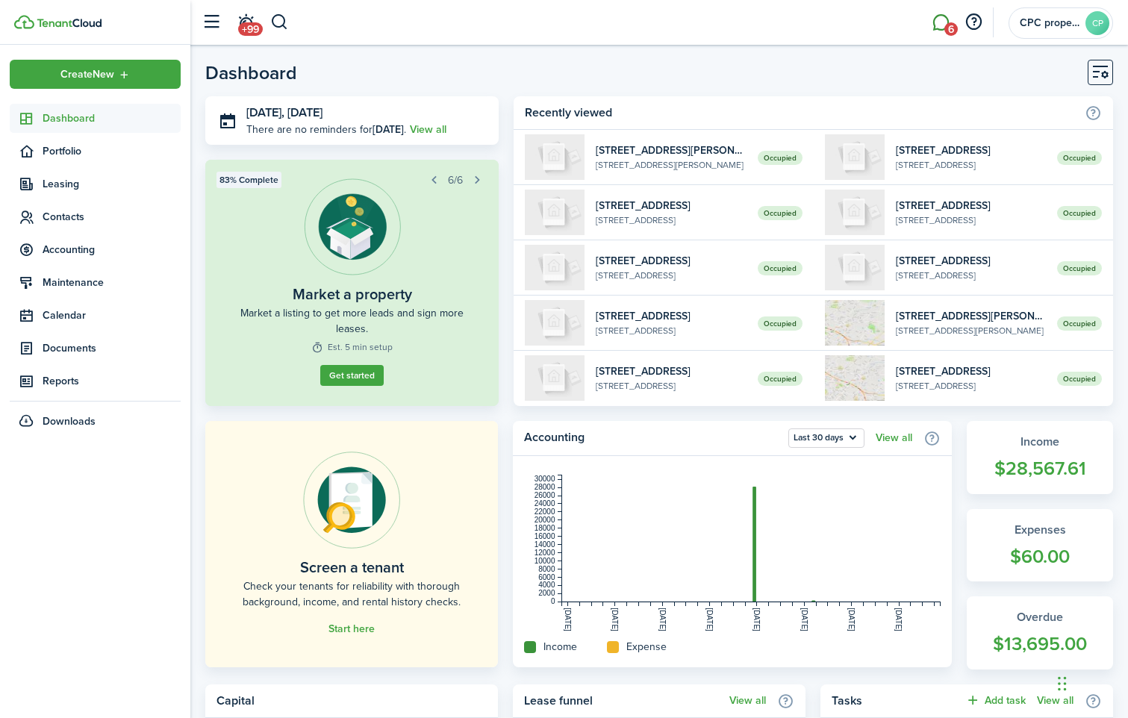
click at [942, 30] on link "6" at bounding box center [941, 23] width 28 height 38
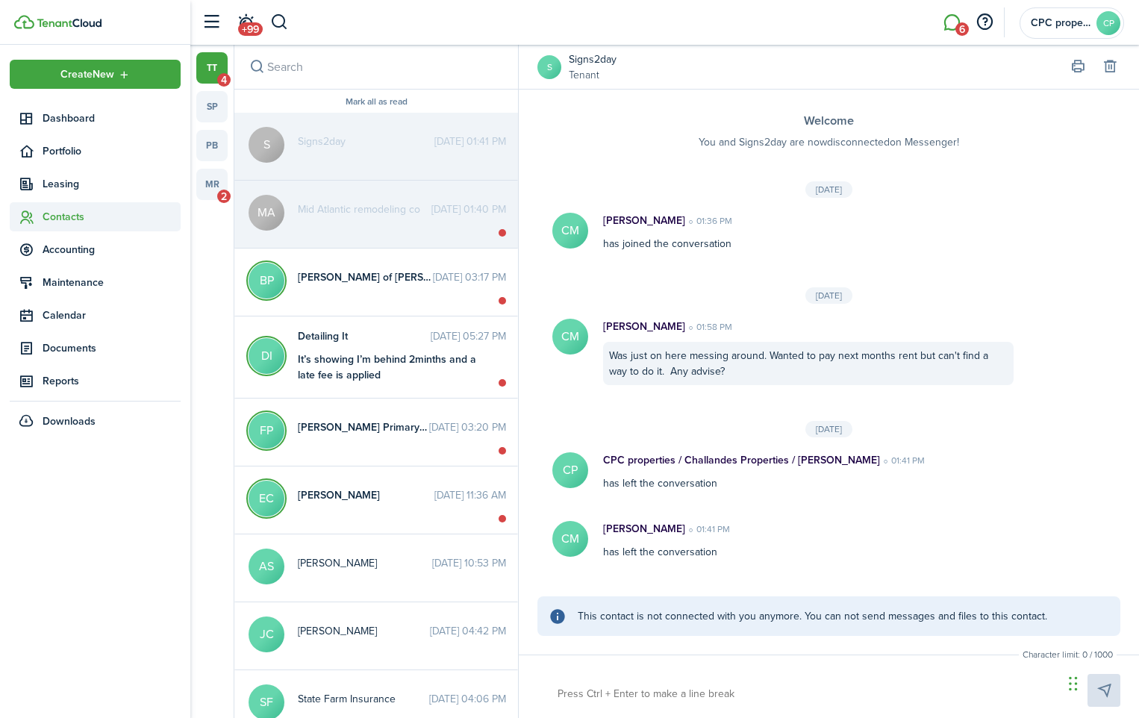
click at [57, 214] on span "Contacts" at bounding box center [112, 217] width 138 height 16
click at [54, 261] on link "tn Tenants" at bounding box center [95, 251] width 171 height 25
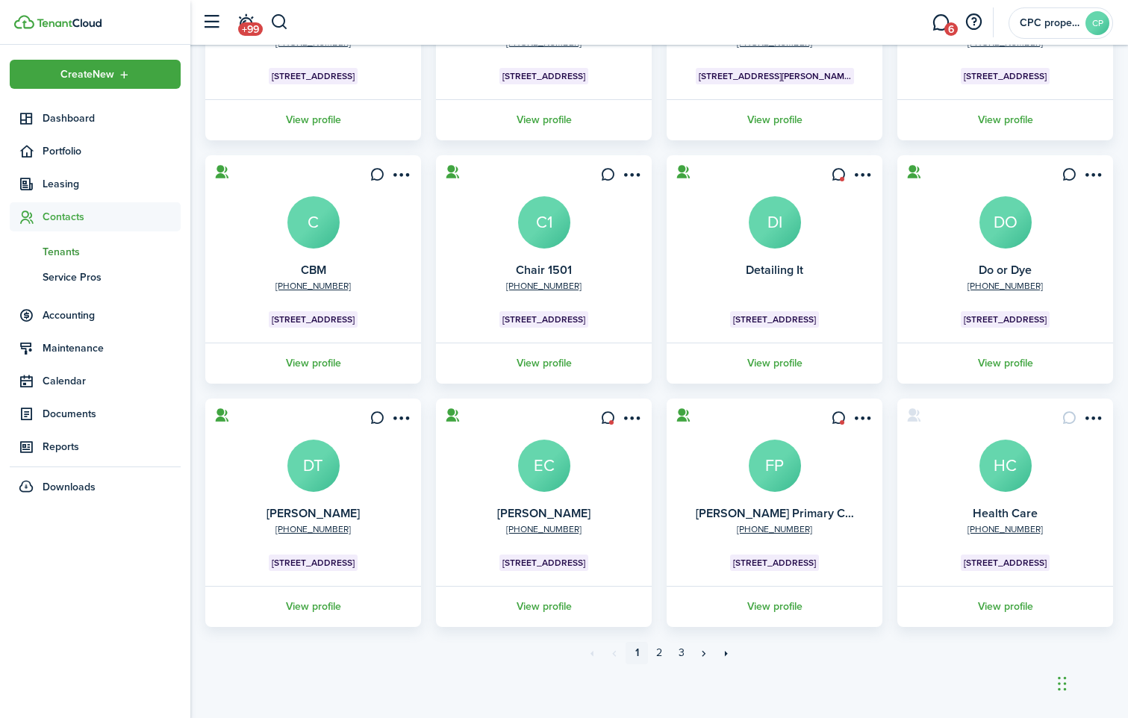
scroll to position [258, 0]
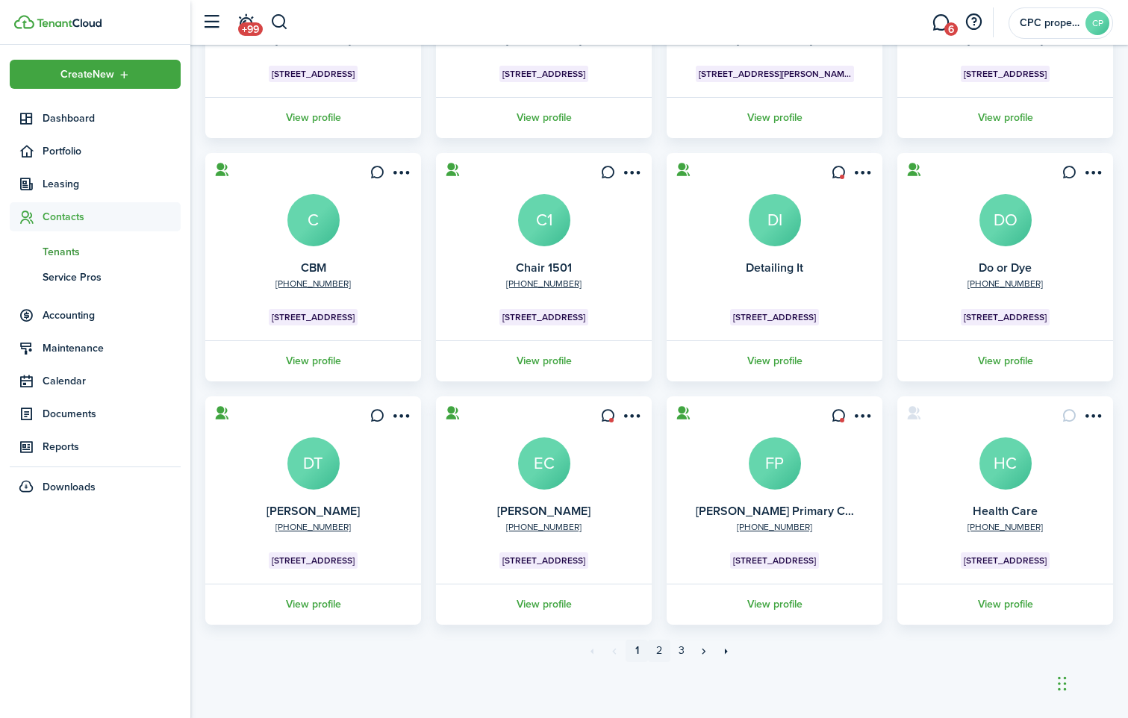
click at [658, 650] on link "2" at bounding box center [659, 651] width 22 height 22
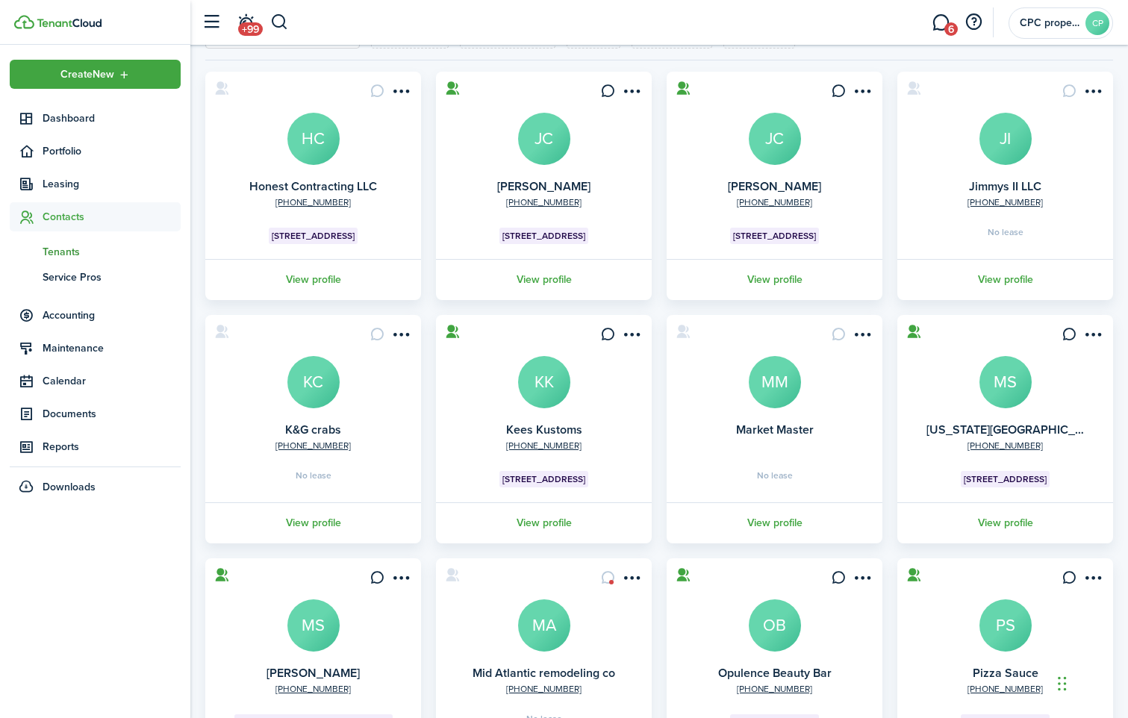
scroll to position [258, 0]
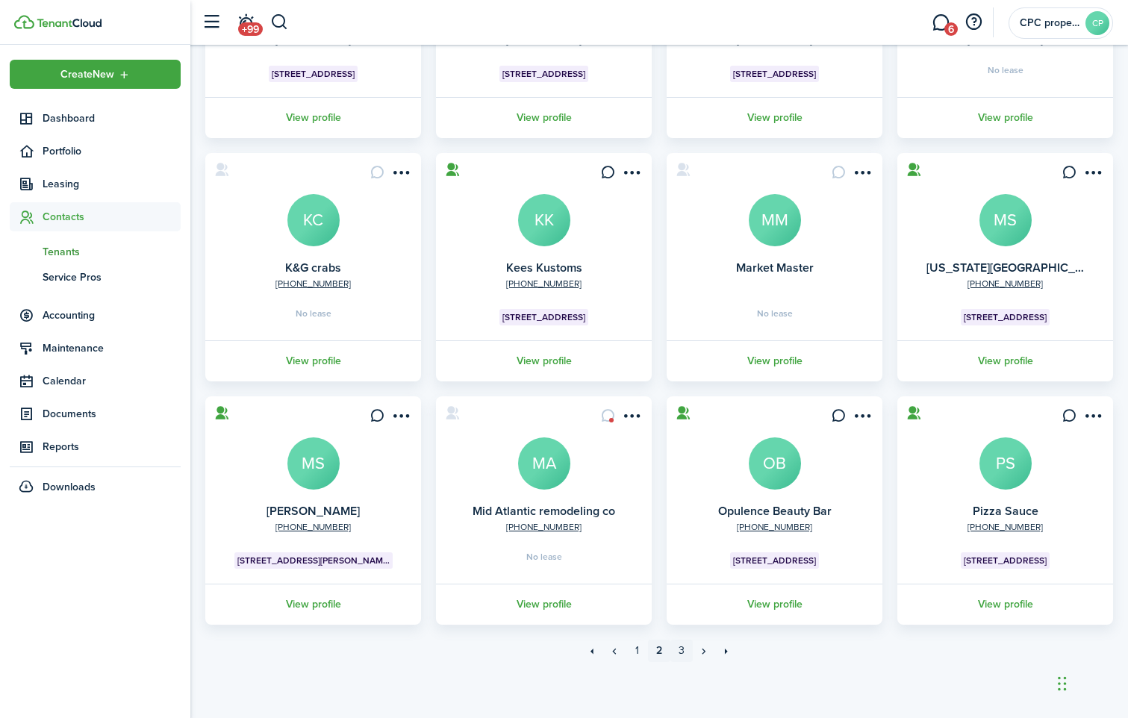
click at [685, 648] on link "3" at bounding box center [681, 651] width 22 height 22
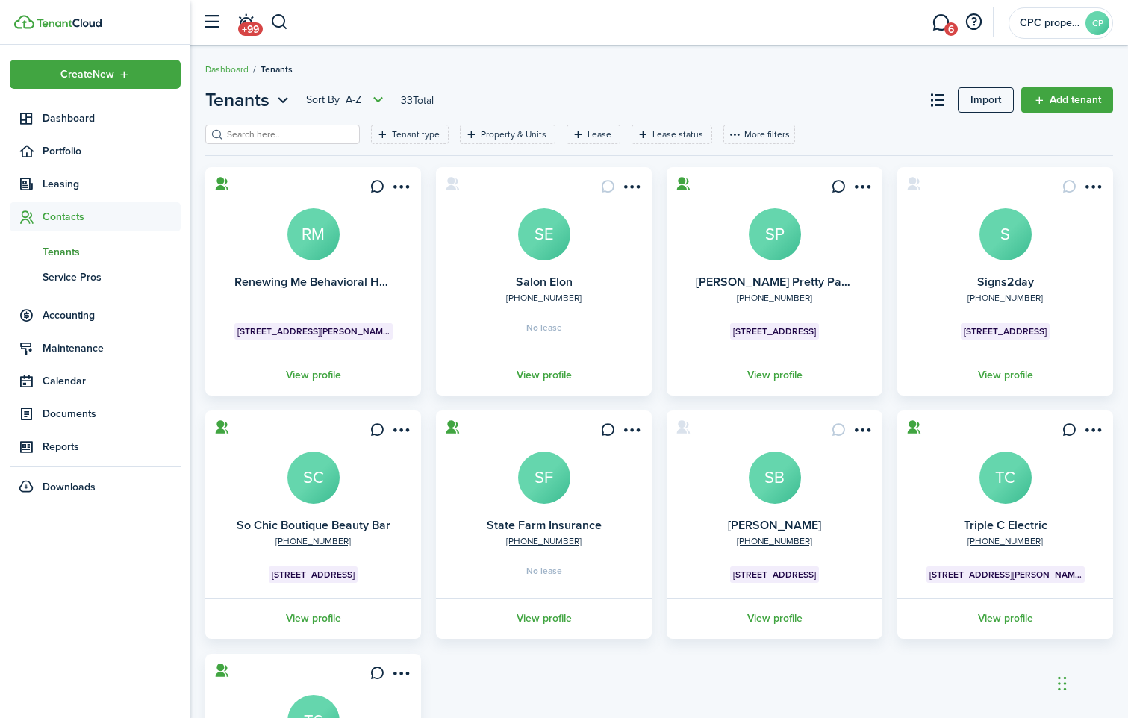
click at [784, 474] on avatar-text "SB" at bounding box center [775, 478] width 52 height 52
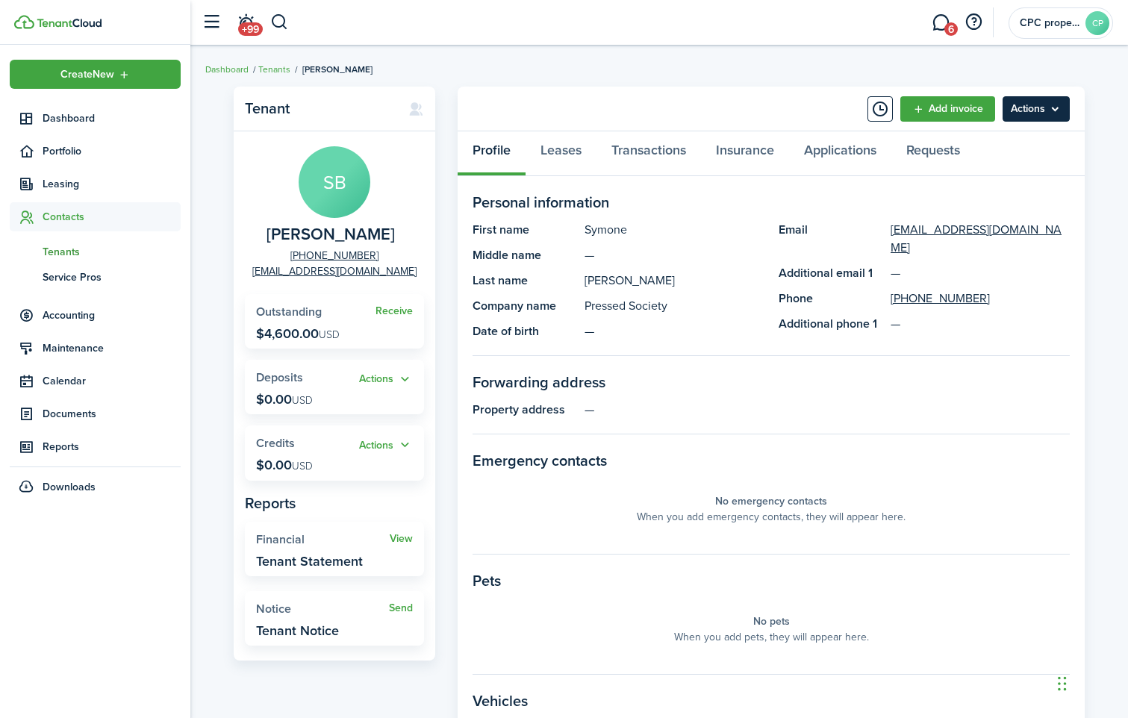
click at [1051, 113] on menu-btn "Actions" at bounding box center [1036, 108] width 67 height 25
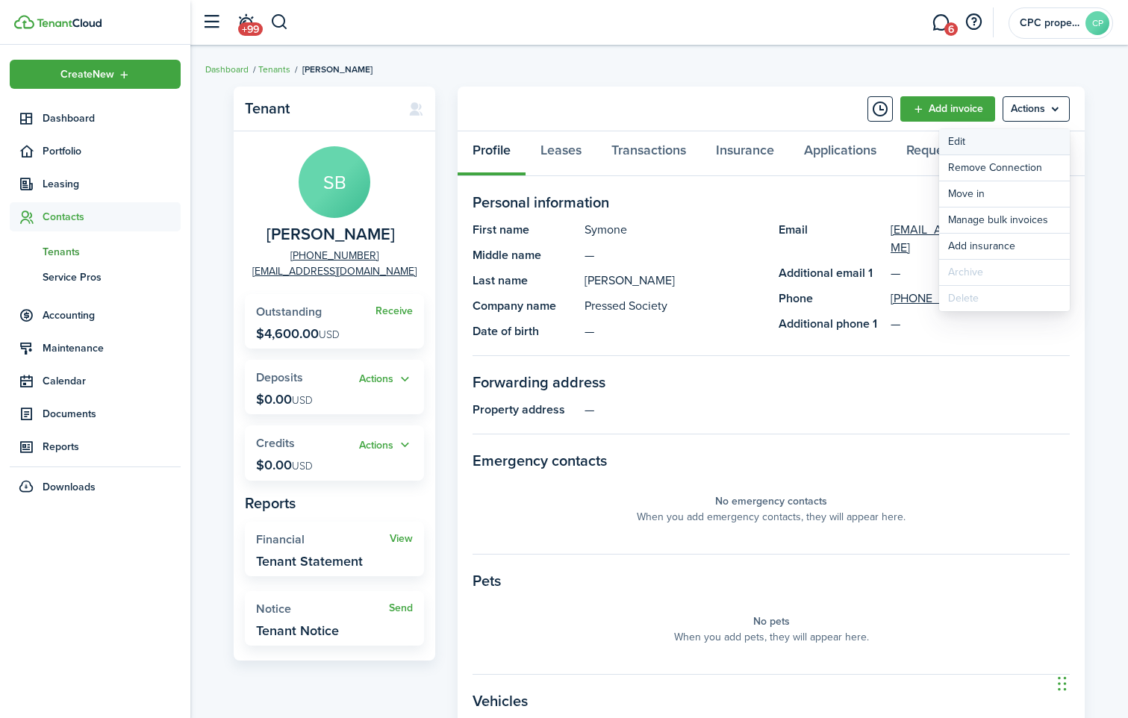
click at [966, 144] on link "Edit" at bounding box center [1004, 141] width 131 height 25
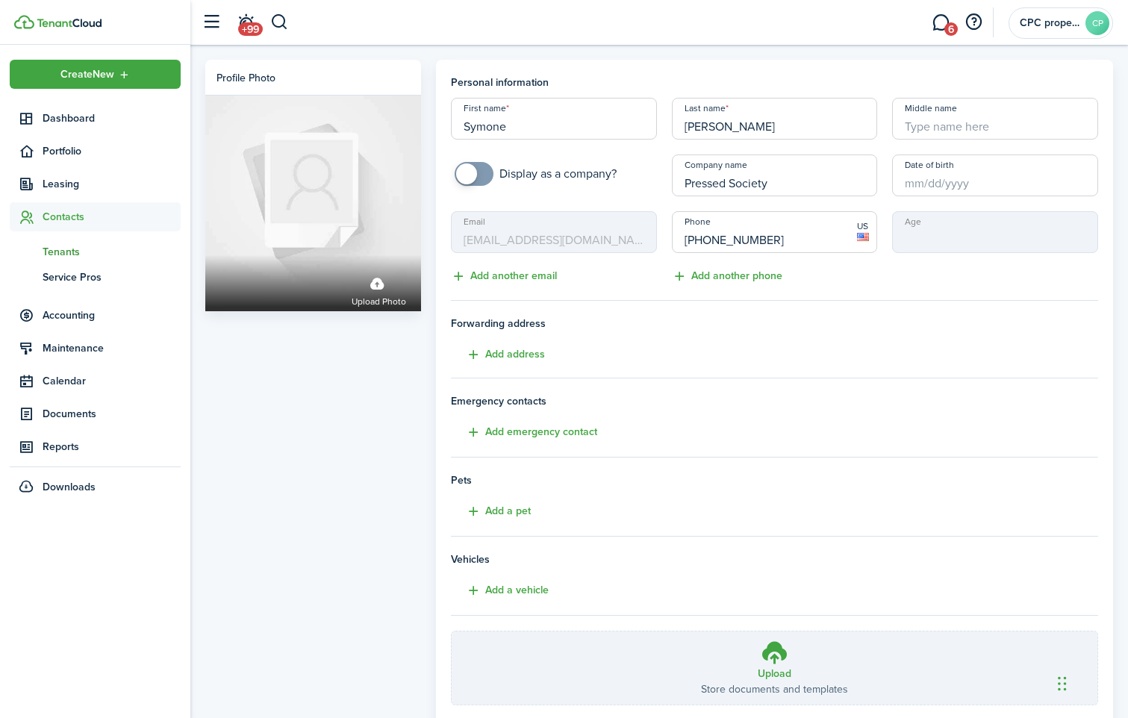
checkbox input "true"
click at [467, 174] on span at bounding box center [466, 174] width 21 height 21
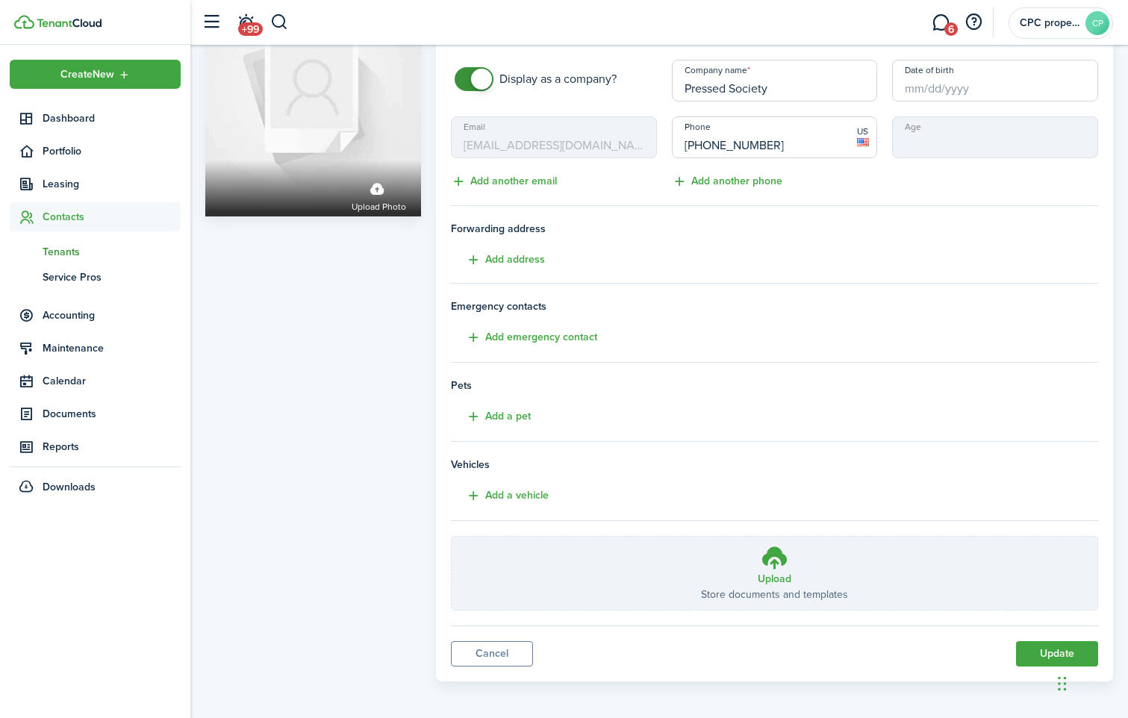
scroll to position [99, 0]
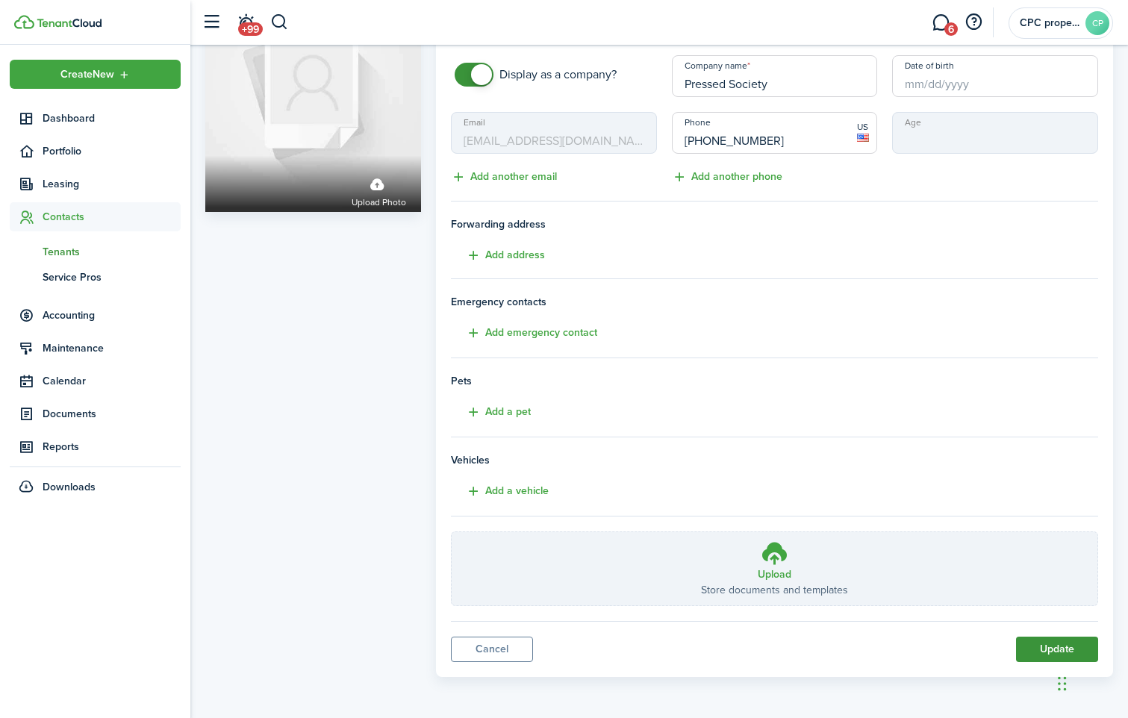
click at [1048, 649] on button "Update" at bounding box center [1057, 649] width 82 height 25
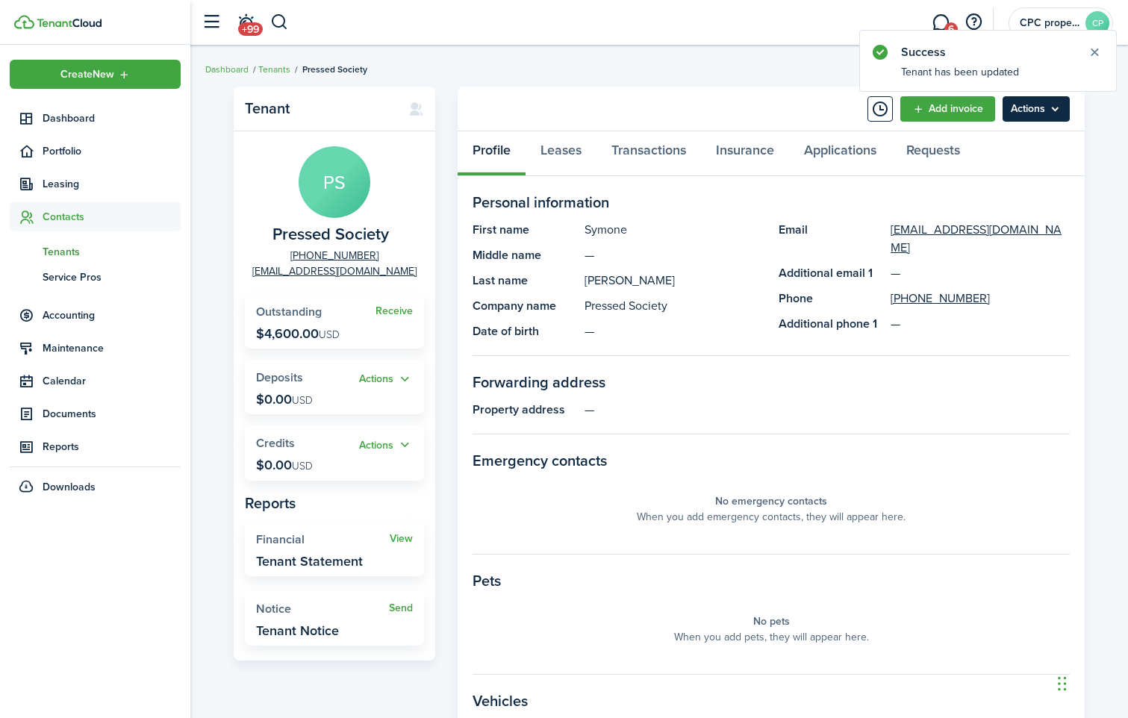
click at [1040, 116] on menu-btn "Actions" at bounding box center [1036, 108] width 67 height 25
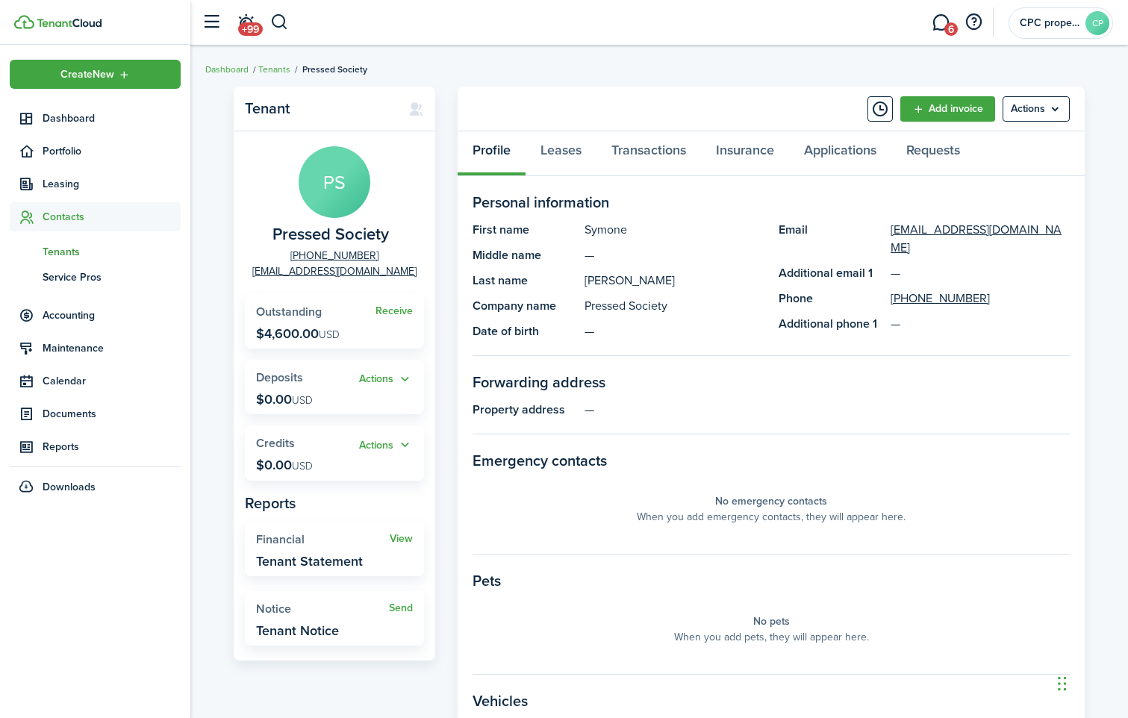
click at [708, 68] on breadcrumb "Dashboard Tenants Pressed Society" at bounding box center [659, 62] width 908 height 34
click at [875, 110] on button "Timeline" at bounding box center [880, 108] width 25 height 25
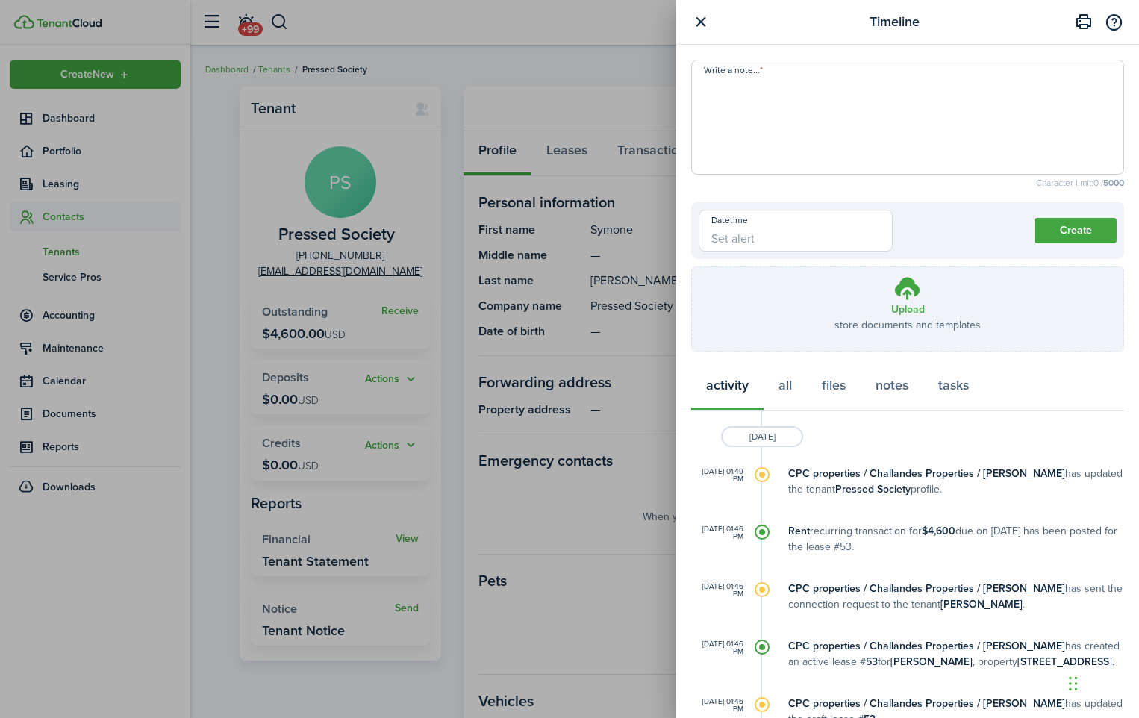
click at [700, 19] on button "button" at bounding box center [700, 22] width 19 height 19
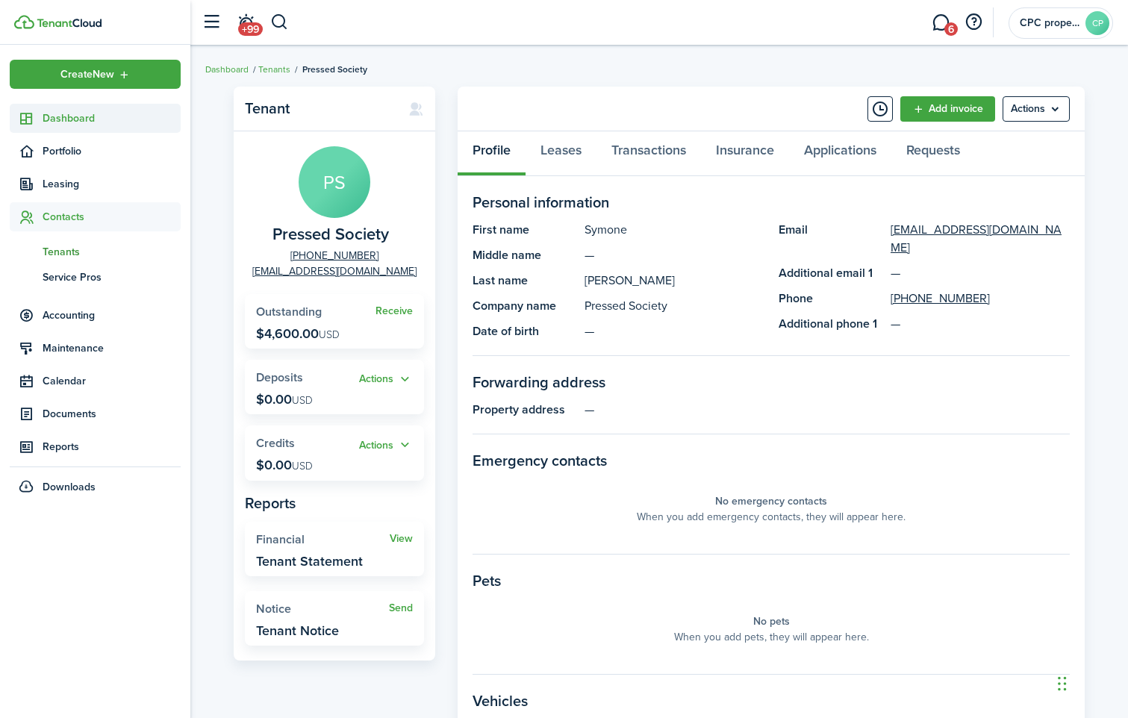
click at [89, 119] on span "Dashboard" at bounding box center [112, 119] width 138 height 16
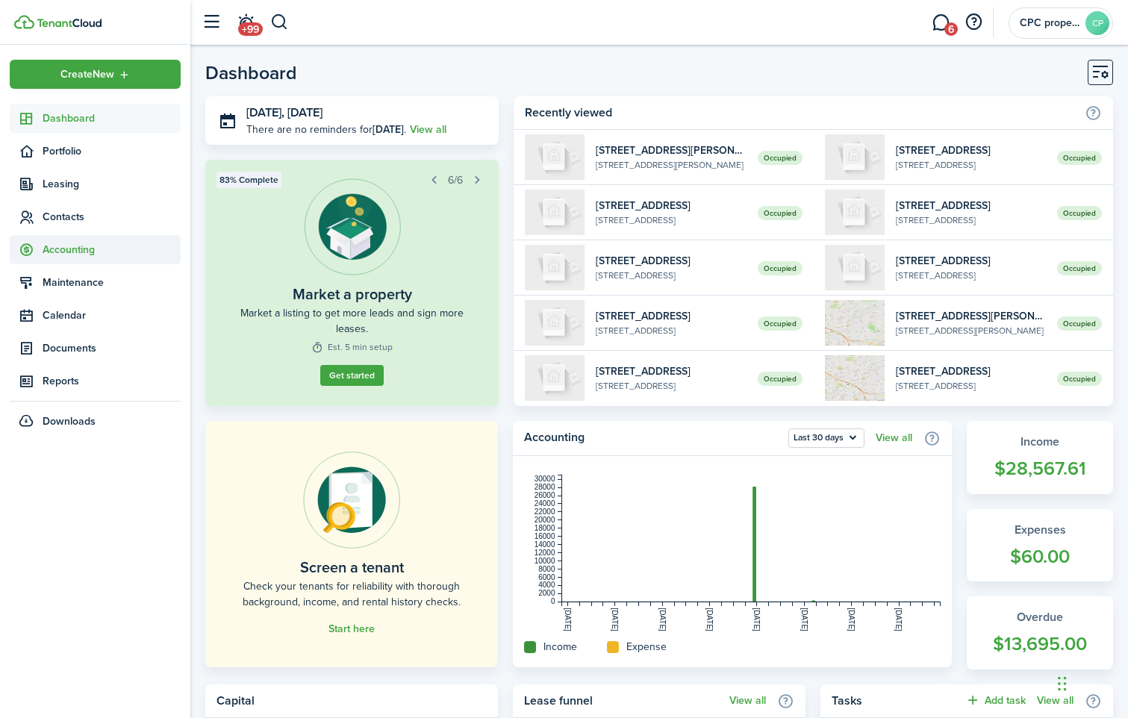
click at [70, 252] on span "Accounting" at bounding box center [112, 250] width 138 height 16
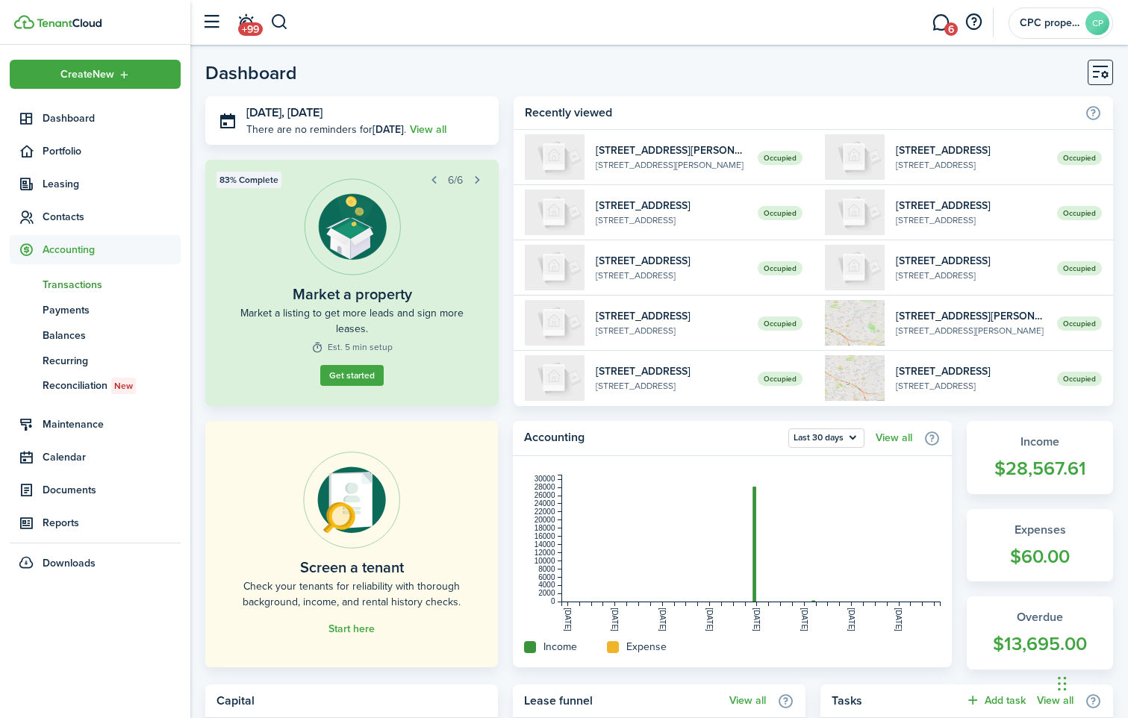
click at [66, 287] on span "Transactions" at bounding box center [112, 285] width 138 height 16
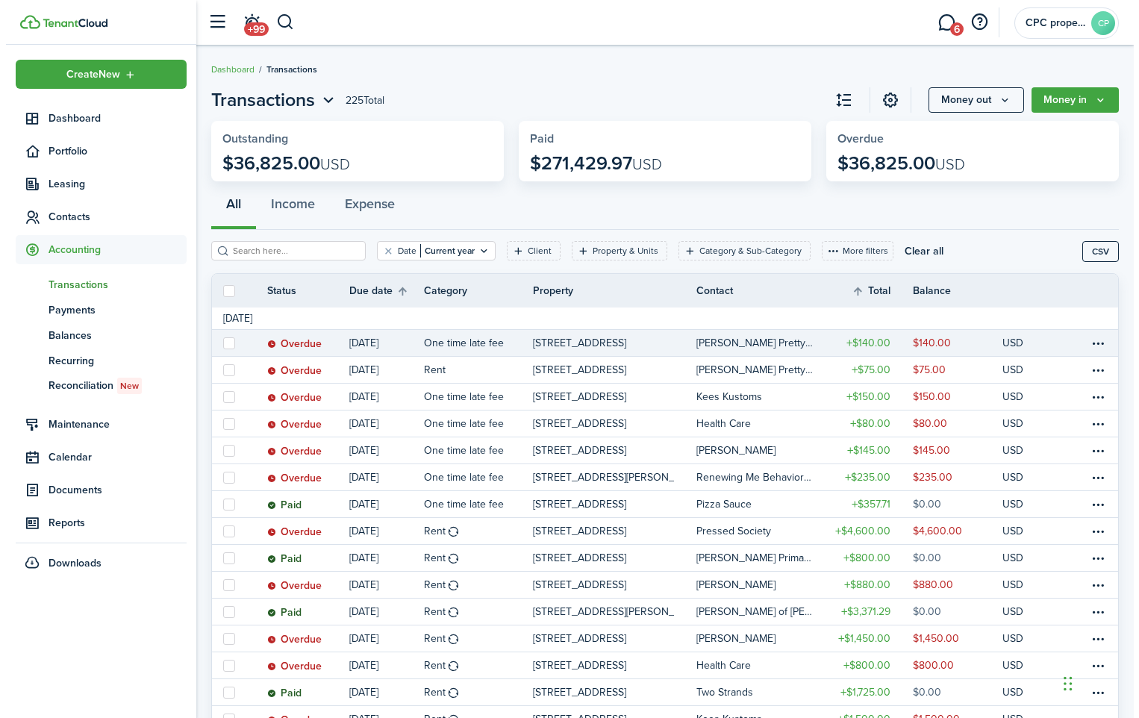
scroll to position [75, 0]
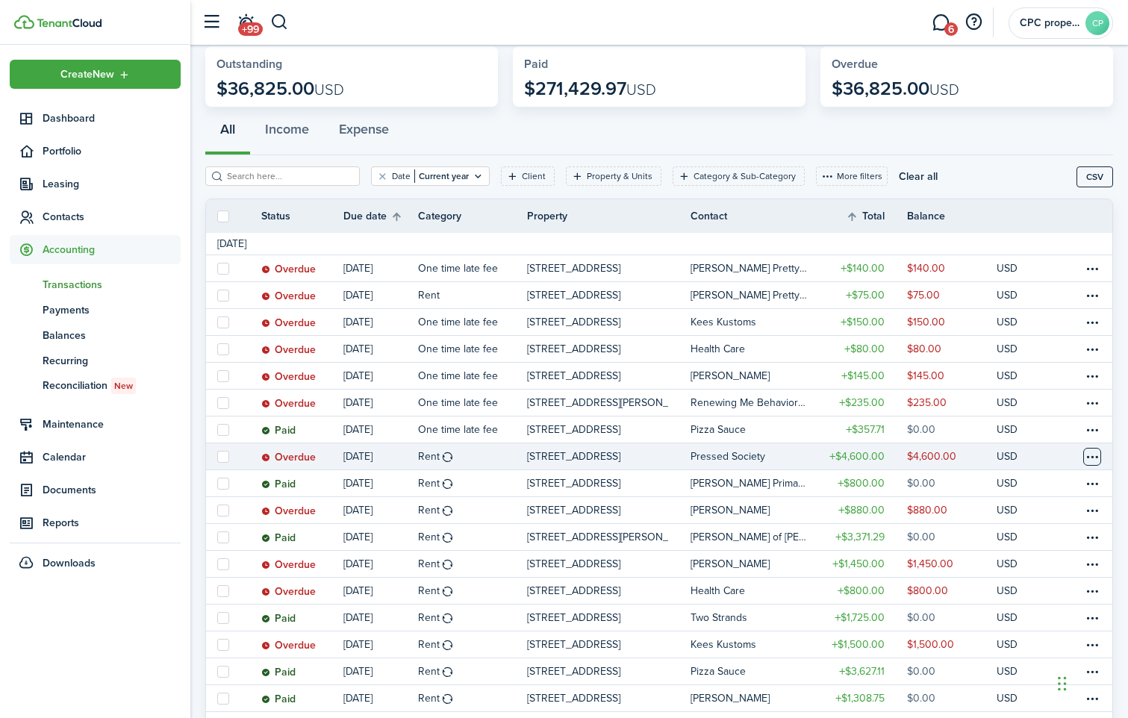
click at [1092, 454] on table-menu-btn-icon at bounding box center [1092, 457] width 18 height 18
click at [998, 691] on button "Delete" at bounding box center [1036, 694] width 131 height 25
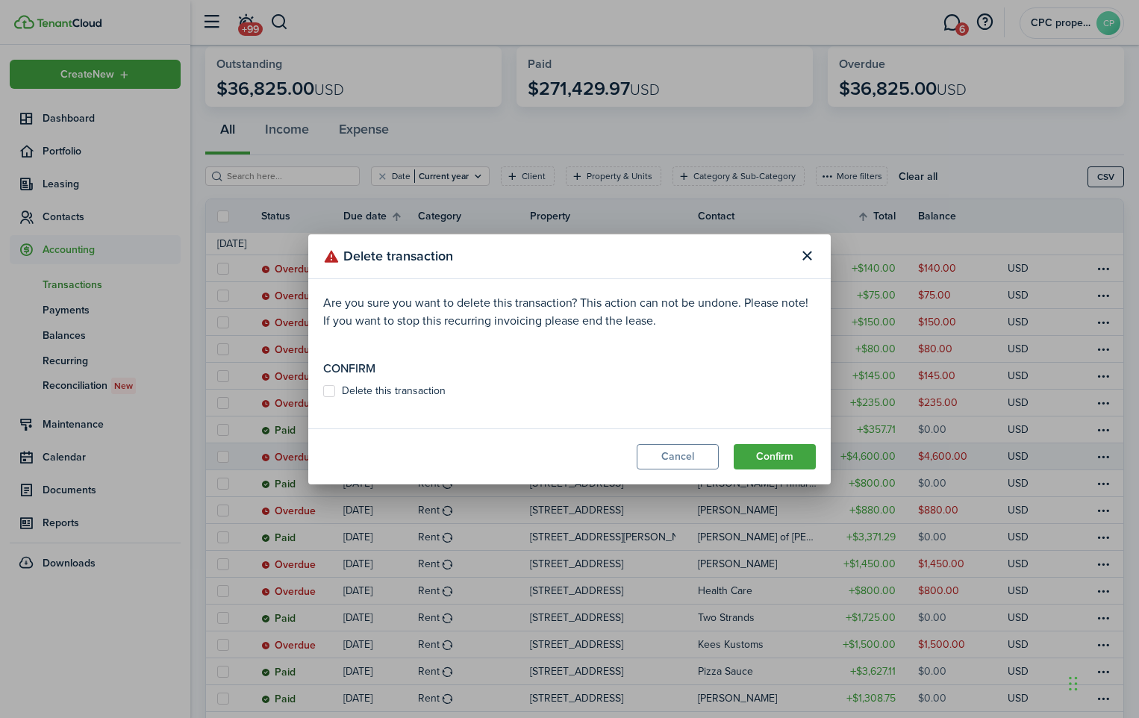
click at [330, 389] on label "Delete this transaction" at bounding box center [384, 391] width 122 height 12
click at [323, 390] on input "Delete this transaction" at bounding box center [323, 390] width 1 height 1
checkbox input "true"
click at [777, 458] on button "Confirm" at bounding box center [775, 456] width 82 height 25
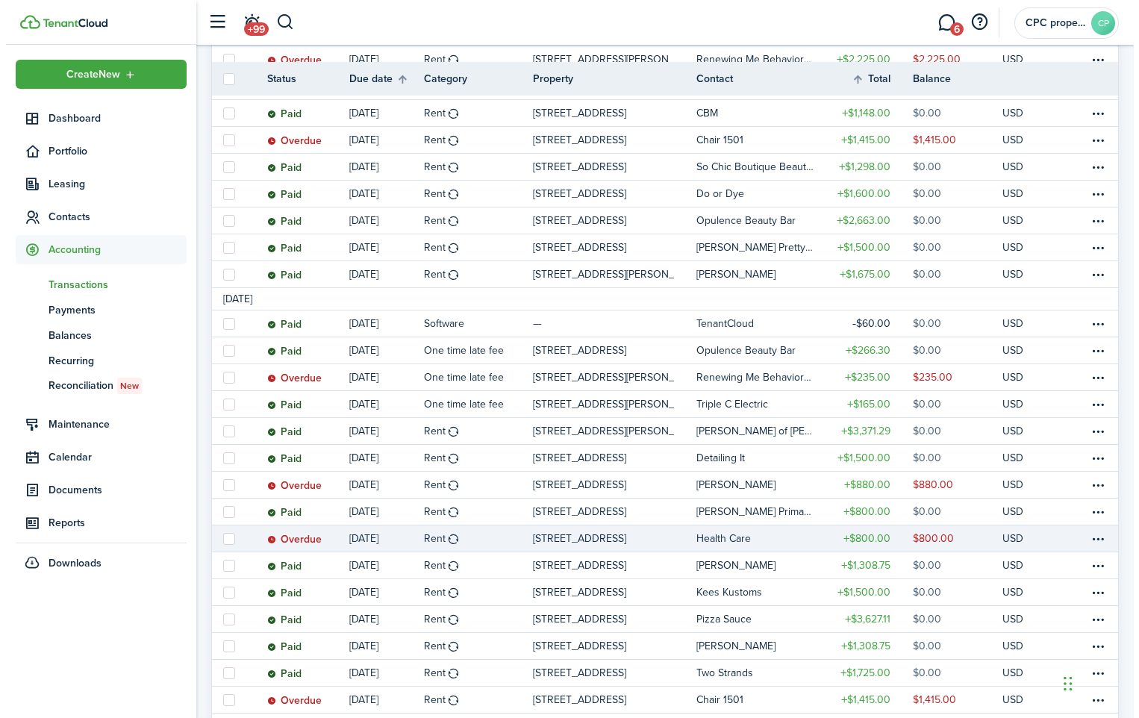
scroll to position [896, 0]
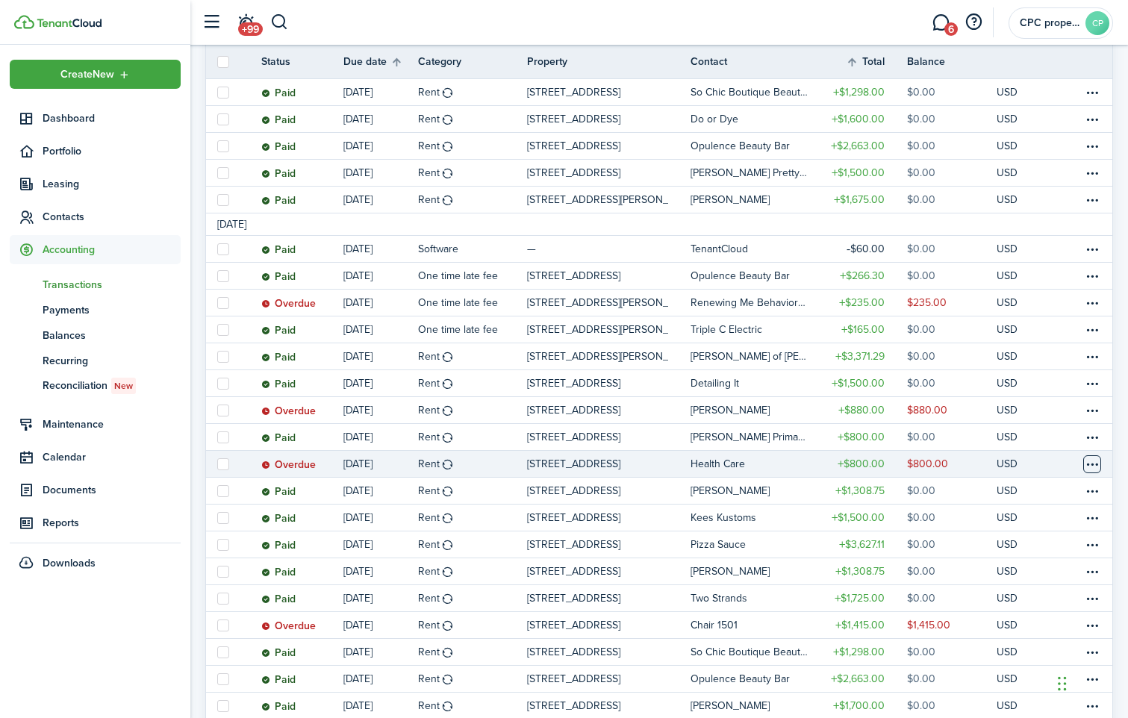
click at [1090, 464] on table-menu-btn-icon at bounding box center [1092, 464] width 18 height 18
click at [1001, 697] on button "Delete" at bounding box center [1036, 701] width 131 height 25
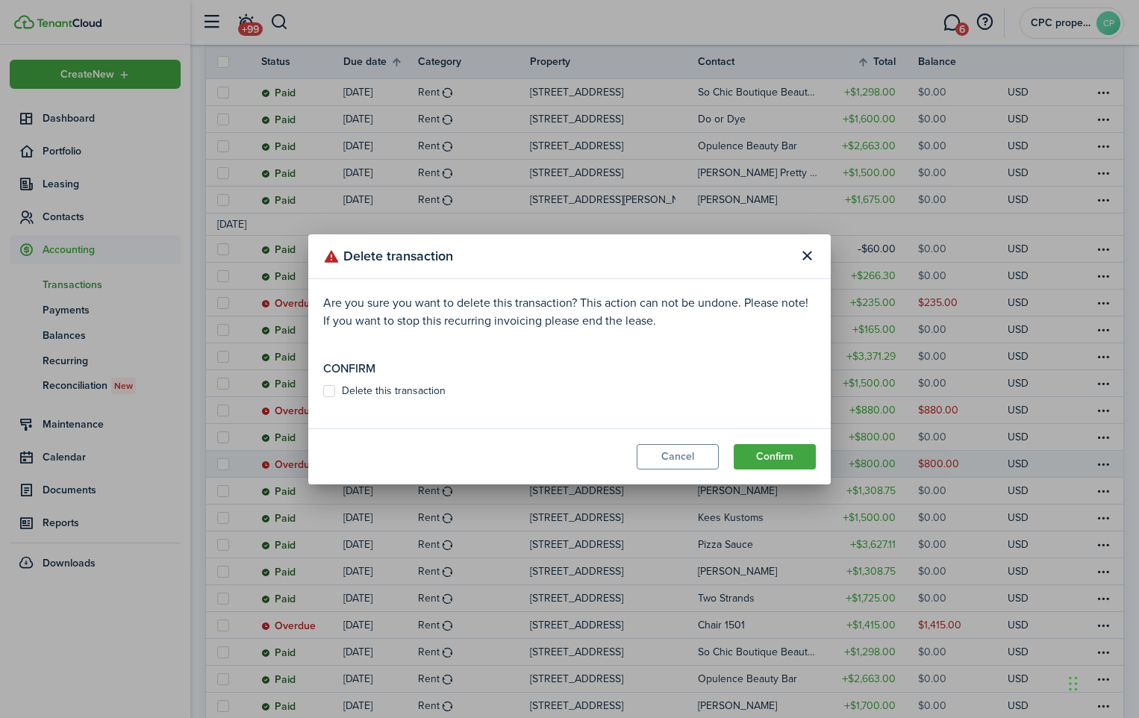
click at [329, 390] on label "Delete this transaction" at bounding box center [384, 391] width 122 height 12
click at [323, 390] on input "Delete this transaction" at bounding box center [323, 390] width 1 height 1
checkbox input "true"
click at [746, 458] on button "Confirm" at bounding box center [775, 456] width 82 height 25
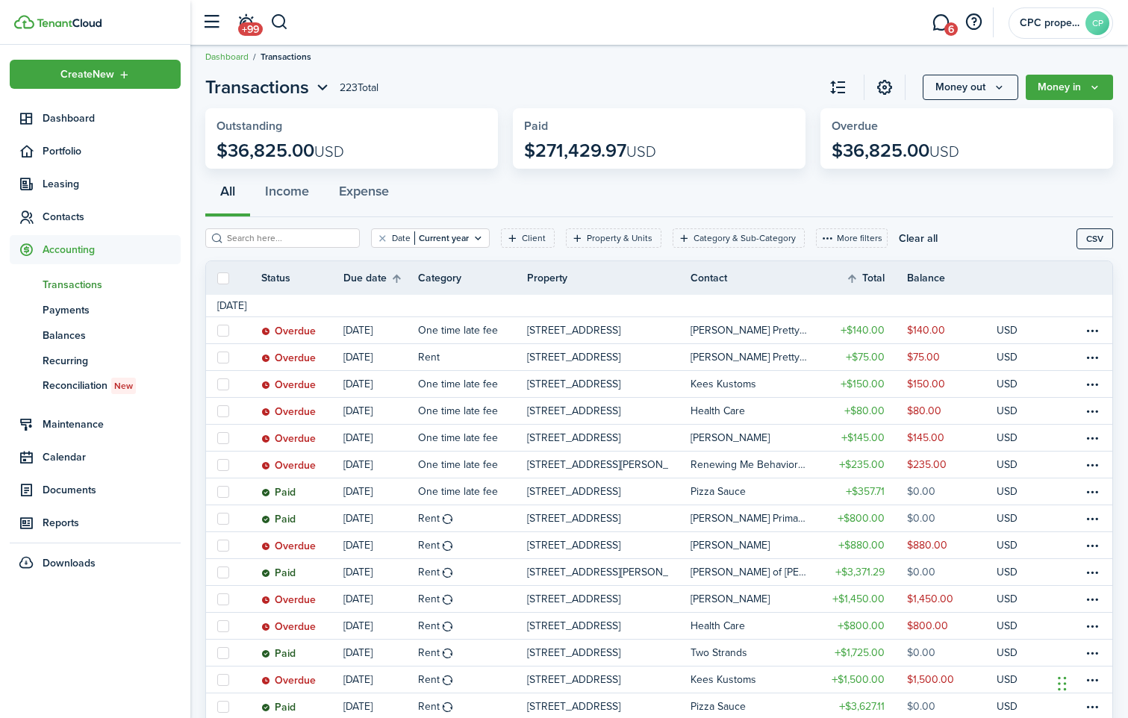
scroll to position [0, 0]
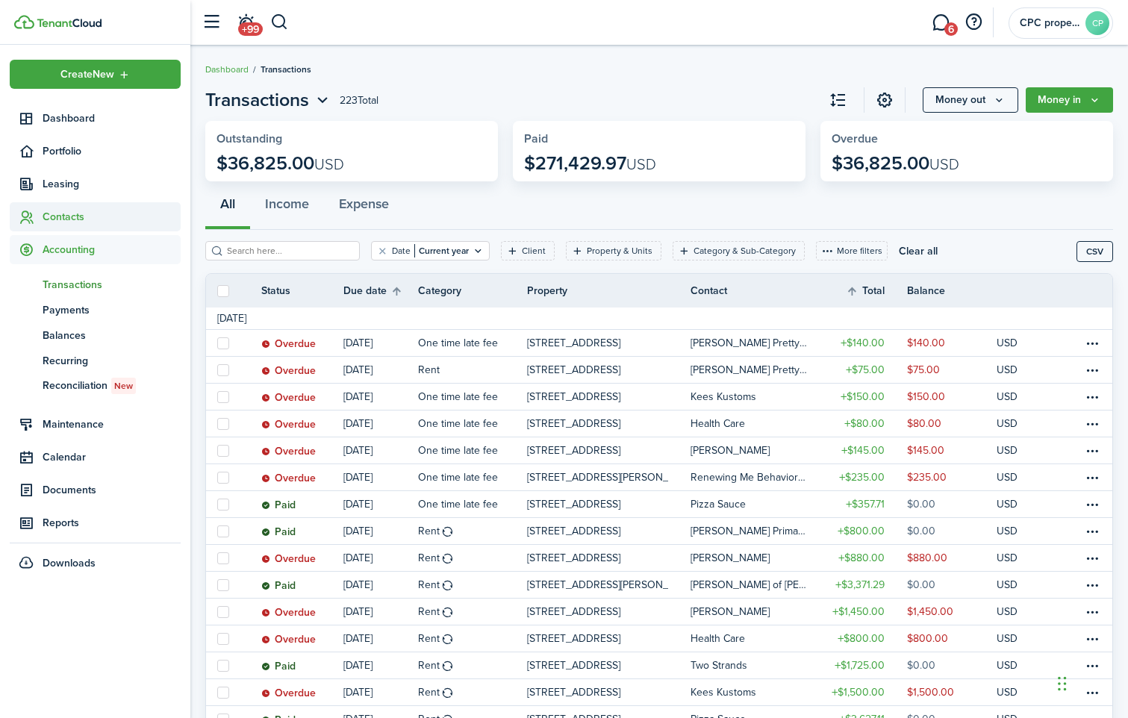
click at [66, 215] on span "Contacts" at bounding box center [112, 217] width 138 height 16
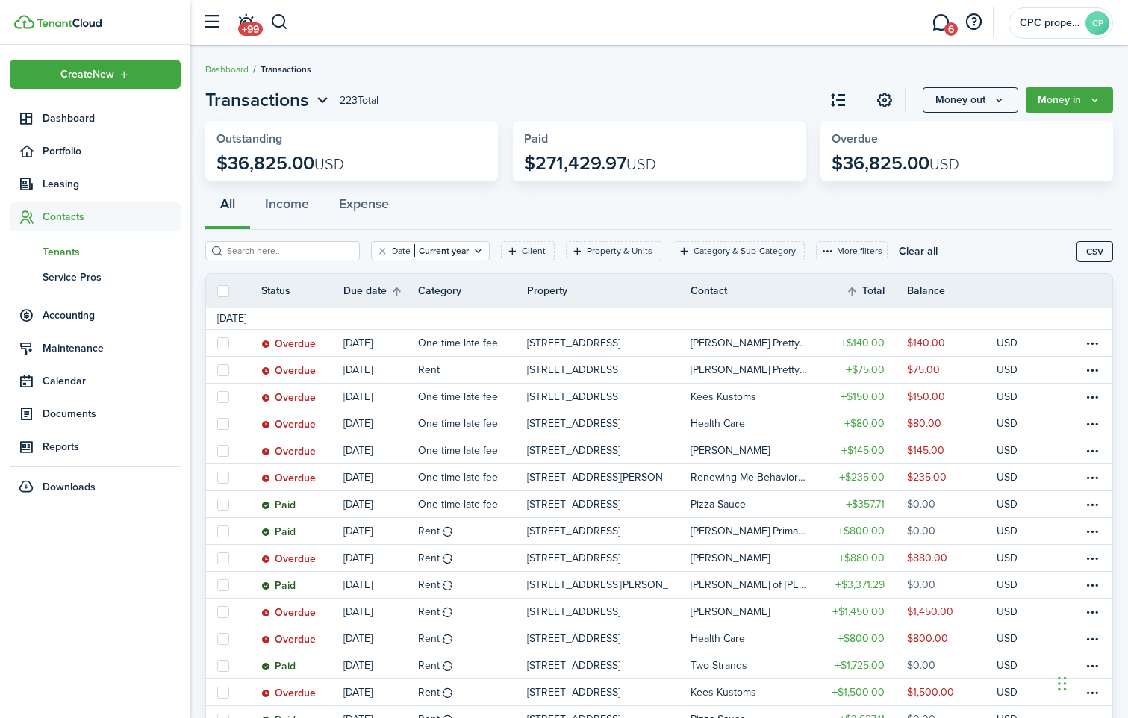
click at [60, 249] on span "Tenants" at bounding box center [112, 252] width 138 height 16
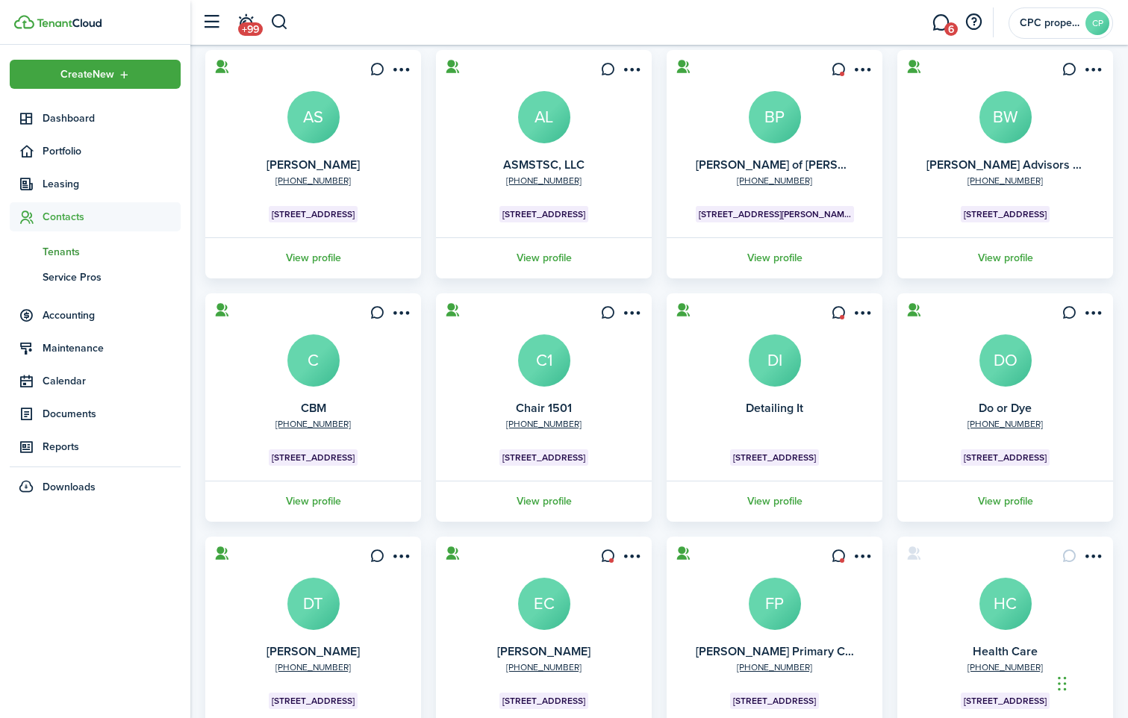
scroll to position [258, 0]
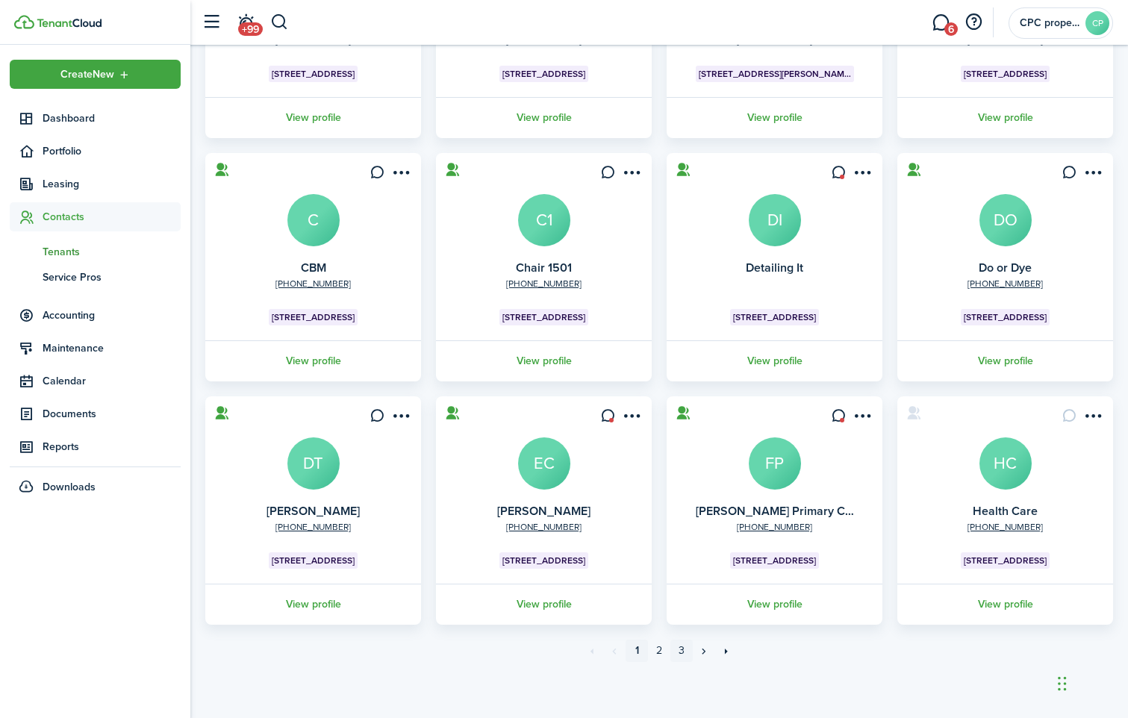
click at [679, 650] on link "3" at bounding box center [681, 651] width 22 height 22
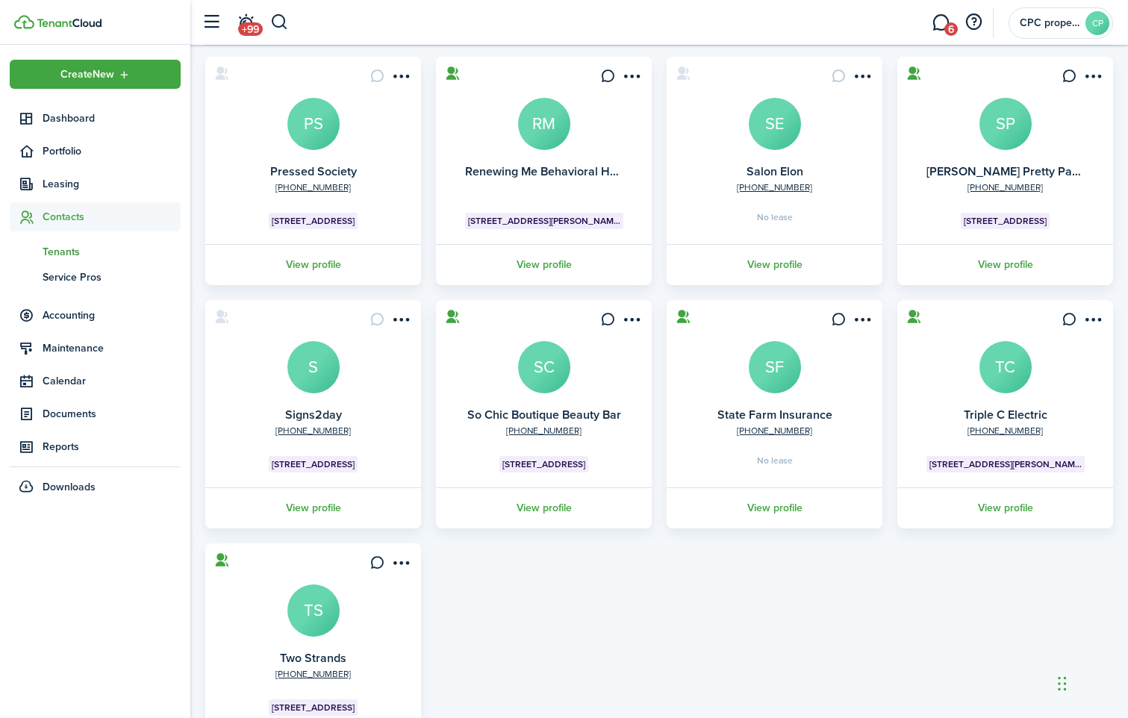
scroll to position [75, 0]
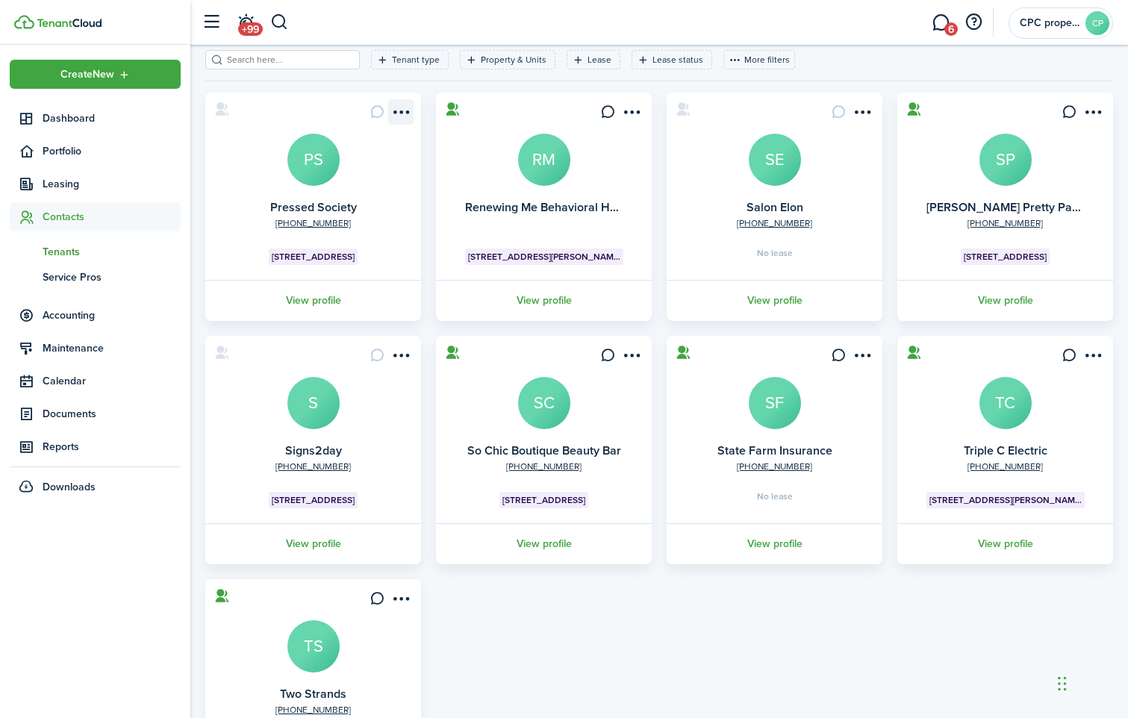
click at [399, 115] on menu-btn-icon "Open menu" at bounding box center [400, 111] width 25 height 25
click at [243, 163] on card "[PHONE_NUMBER] Pressed Society PS [STREET_ADDRESS] View profile" at bounding box center [313, 207] width 216 height 228
click at [302, 153] on avatar-text "PS" at bounding box center [313, 160] width 52 height 52
